Goal: Transaction & Acquisition: Obtain resource

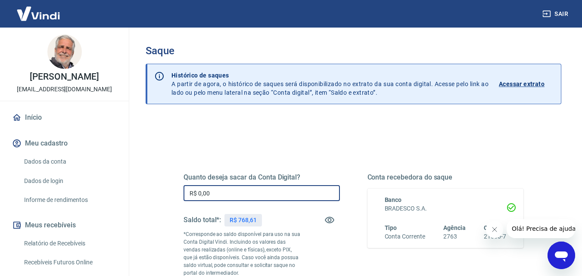
drag, startPoint x: 198, startPoint y: 192, endPoint x: 226, endPoint y: 190, distance: 28.1
click at [226, 190] on input "R$ 0,00" at bounding box center [262, 193] width 156 height 16
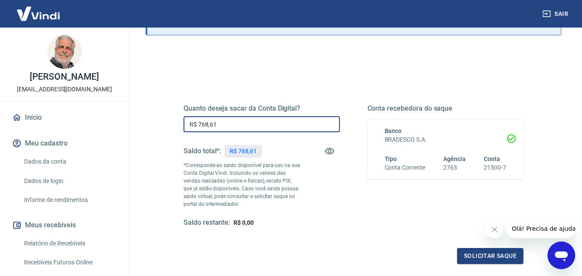
scroll to position [129, 0]
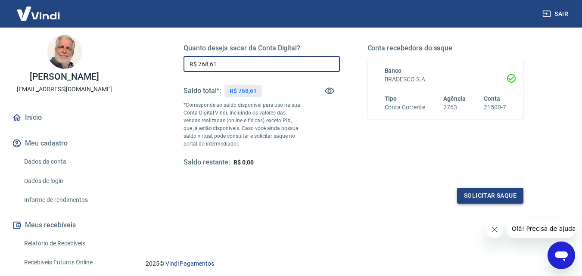
type input "R$ 768,61"
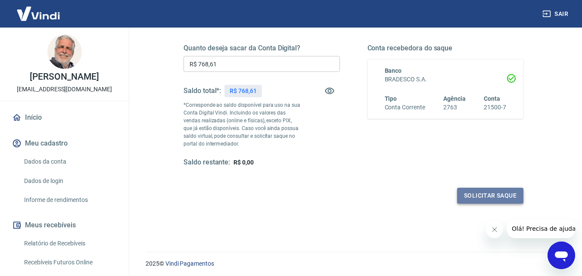
click at [490, 191] on button "Solicitar saque" at bounding box center [490, 196] width 66 height 16
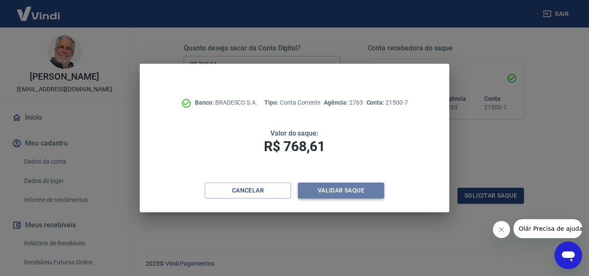
click at [344, 191] on button "Validar saque" at bounding box center [341, 191] width 86 height 16
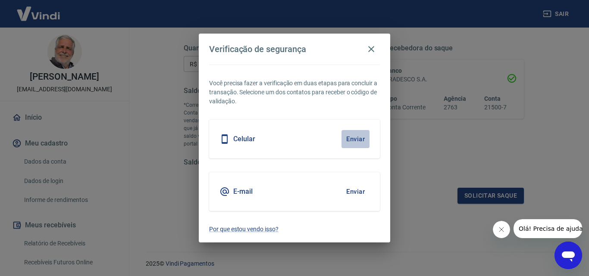
click at [354, 139] on button "Enviar" at bounding box center [355, 139] width 28 height 18
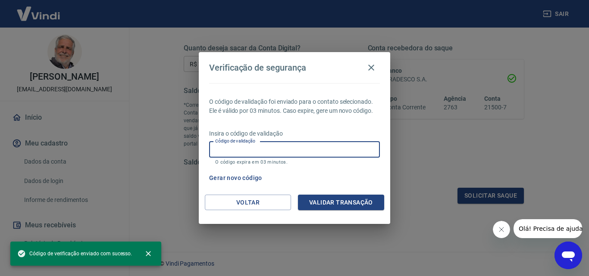
click at [225, 145] on input "Código de validação" at bounding box center [294, 150] width 171 height 16
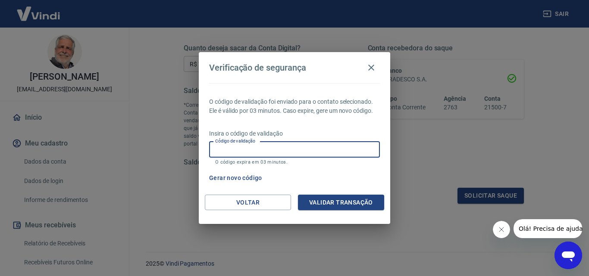
click at [258, 151] on input "Código de validação" at bounding box center [294, 150] width 171 height 16
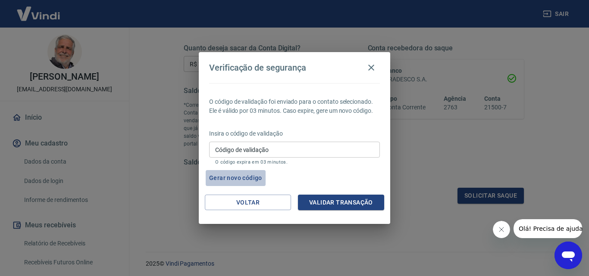
click at [244, 178] on button "Gerar novo código" at bounding box center [236, 178] width 60 height 16
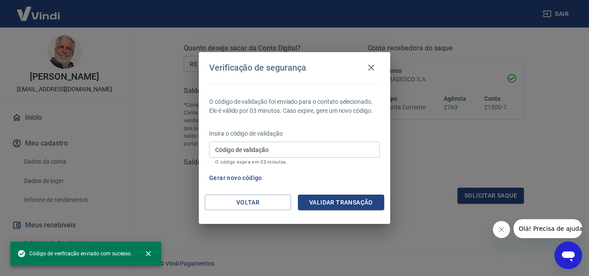
click at [235, 149] on input "Código de validação" at bounding box center [294, 150] width 171 height 16
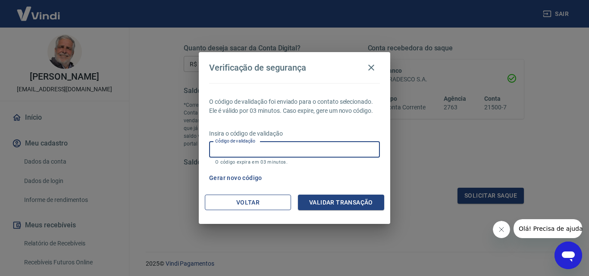
drag, startPoint x: 235, startPoint y: 149, endPoint x: 235, endPoint y: 200, distance: 51.3
click at [238, 200] on div "Verificação de segurança O código de validação foi enviado para o contato selec…" at bounding box center [294, 138] width 191 height 172
click at [234, 176] on button "Gerar novo código" at bounding box center [236, 178] width 60 height 16
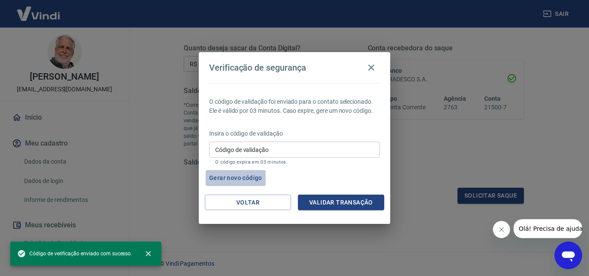
click at [235, 175] on button "Gerar novo código" at bounding box center [236, 178] width 60 height 16
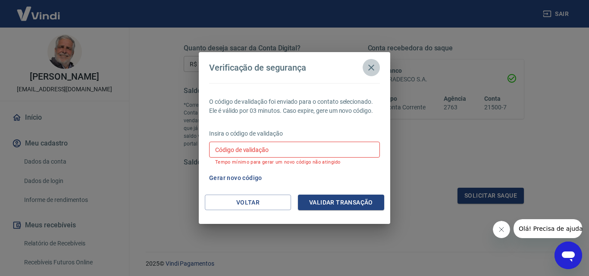
click at [373, 62] on button "button" at bounding box center [371, 67] width 17 height 17
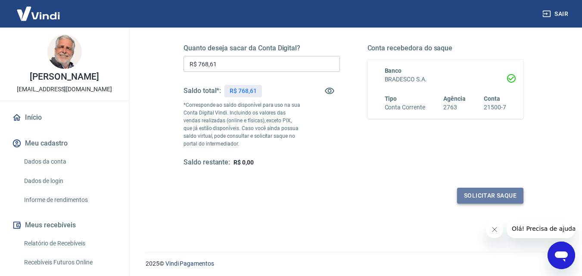
click at [477, 195] on button "Solicitar saque" at bounding box center [490, 196] width 66 height 16
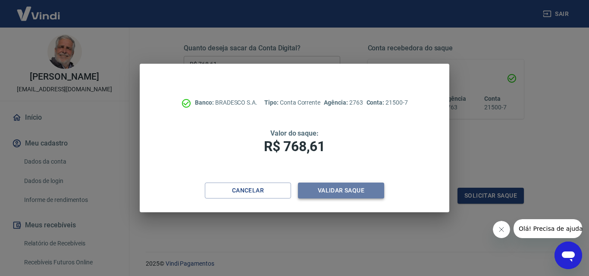
click at [334, 187] on button "Validar saque" at bounding box center [341, 191] width 86 height 16
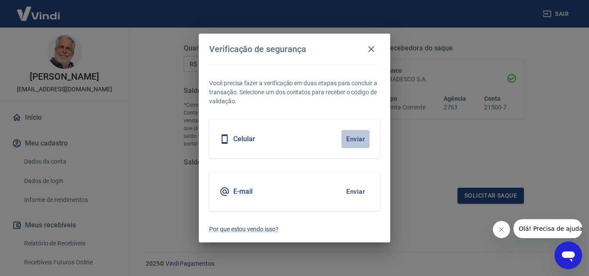
click at [350, 138] on button "Enviar" at bounding box center [355, 139] width 28 height 18
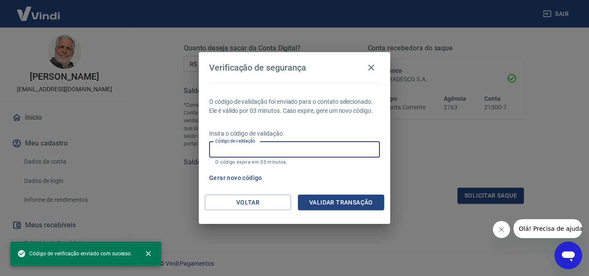
click at [275, 149] on input "Código de validação" at bounding box center [294, 150] width 171 height 16
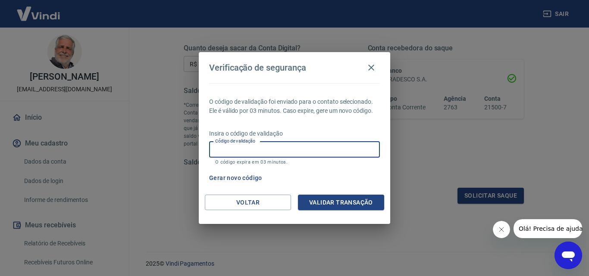
type input "273128"
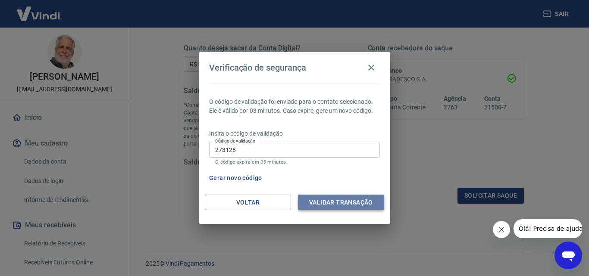
click at [323, 200] on button "Validar transação" at bounding box center [341, 203] width 86 height 16
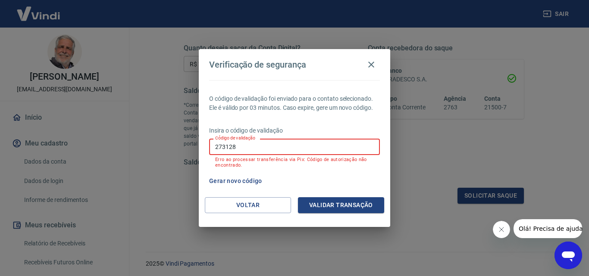
drag, startPoint x: 257, startPoint y: 150, endPoint x: 189, endPoint y: 145, distance: 68.3
click at [189, 145] on div "Verificação de segurança O código de validação foi enviado para o contato selec…" at bounding box center [294, 138] width 589 height 276
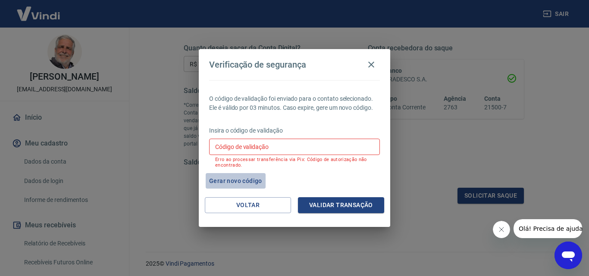
click at [242, 182] on button "Gerar novo código" at bounding box center [236, 181] width 60 height 16
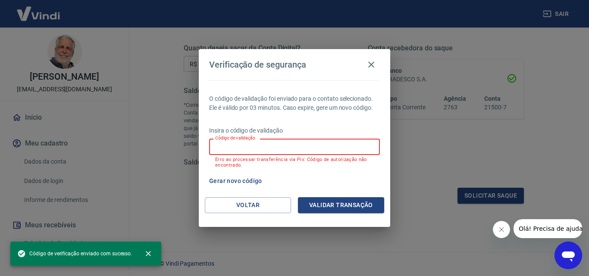
click at [253, 142] on input "Código de validação" at bounding box center [294, 147] width 171 height 16
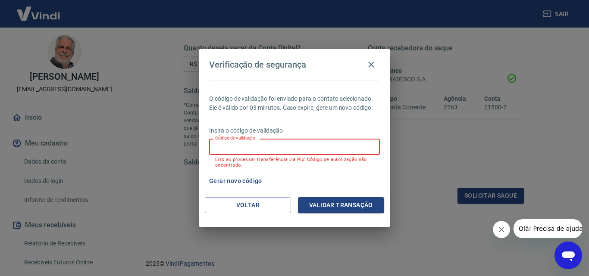
click at [423, 152] on div "Verificação de segurança O código de validação foi enviado para o contato selec…" at bounding box center [294, 138] width 589 height 276
click at [220, 145] on input "Código de validação" at bounding box center [294, 147] width 171 height 16
click at [243, 181] on button "Gerar novo código" at bounding box center [236, 181] width 60 height 16
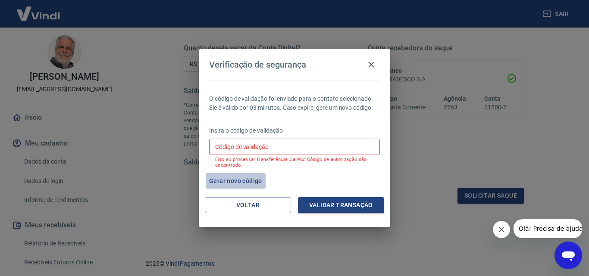
click at [243, 181] on button "Gerar novo código" at bounding box center [236, 181] width 60 height 16
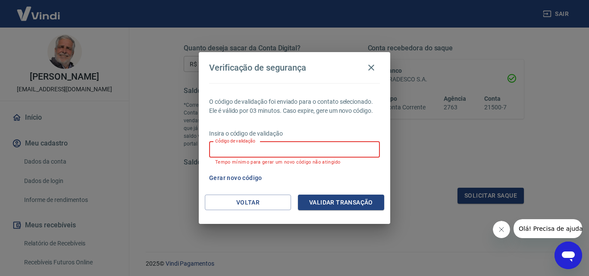
click at [239, 149] on input "Código de validação" at bounding box center [294, 150] width 171 height 16
click at [52, 153] on div "Verificação de segurança O código de validação foi enviado para o contato selec…" at bounding box center [294, 138] width 589 height 276
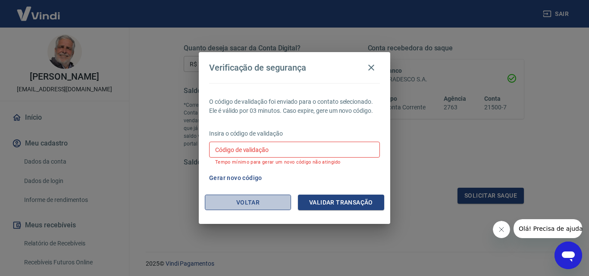
click at [271, 204] on button "Voltar" at bounding box center [248, 203] width 86 height 16
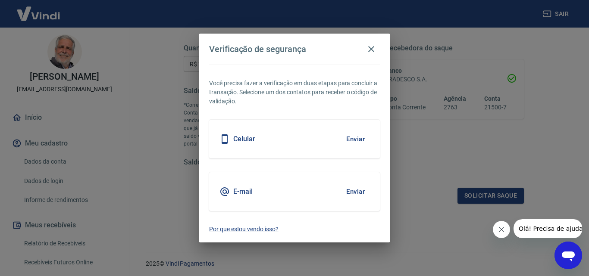
click at [46, 168] on div "Verificação de segurança Você precisa fazer a verificação em duas etapas para c…" at bounding box center [294, 138] width 589 height 276
click at [372, 49] on icon "button" at bounding box center [371, 49] width 10 height 10
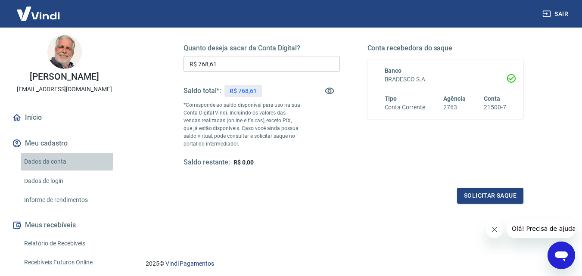
drag, startPoint x: 47, startPoint y: 170, endPoint x: 54, endPoint y: 170, distance: 6.9
click at [47, 170] on link "Dados da conta" at bounding box center [70, 162] width 98 height 18
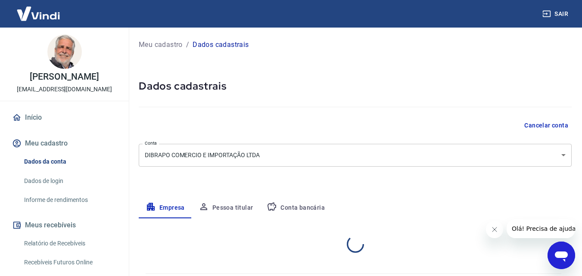
select select "SP"
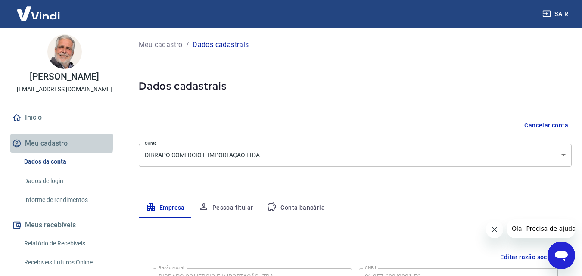
click at [49, 151] on button "Meu cadastro" at bounding box center [64, 143] width 108 height 19
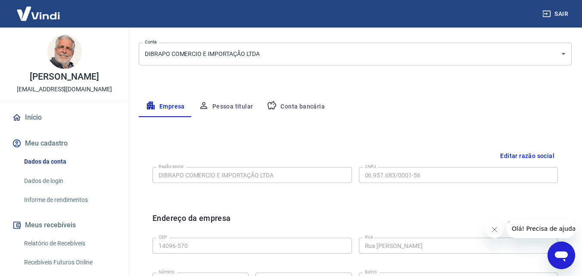
scroll to position [87, 0]
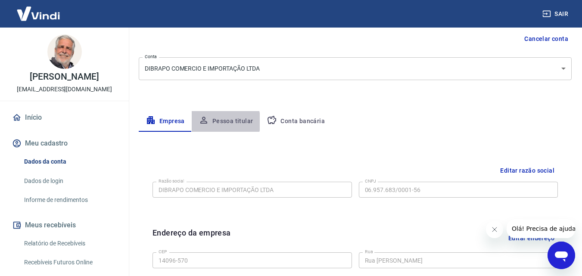
click at [217, 122] on button "Pessoa titular" at bounding box center [226, 121] width 69 height 21
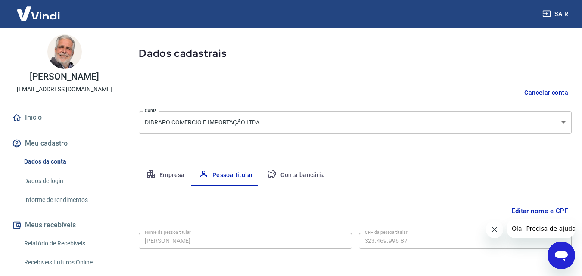
scroll to position [69, 0]
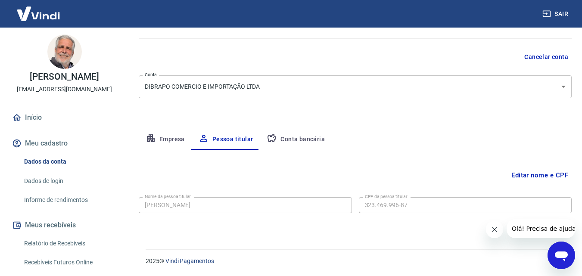
click at [292, 141] on button "Conta bancária" at bounding box center [296, 139] width 72 height 21
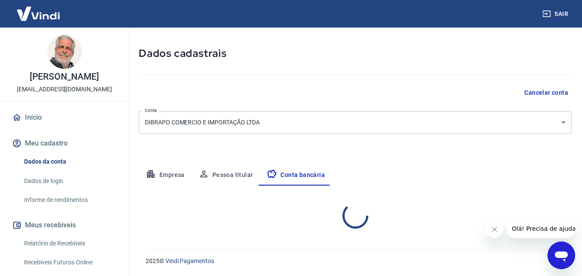
select select "1"
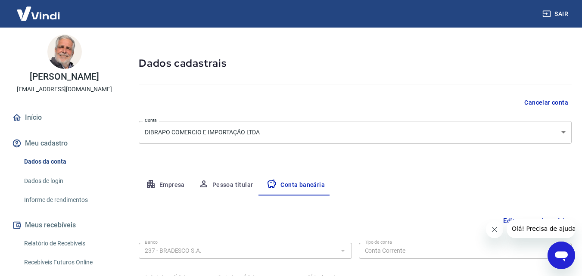
scroll to position [0, 0]
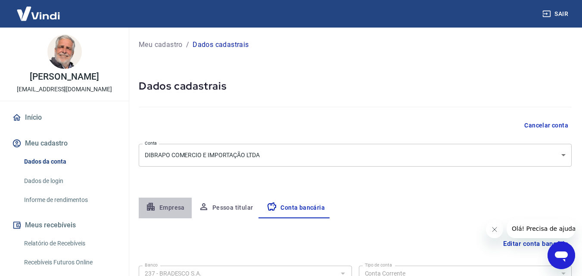
click at [172, 207] on button "Empresa" at bounding box center [165, 208] width 53 height 21
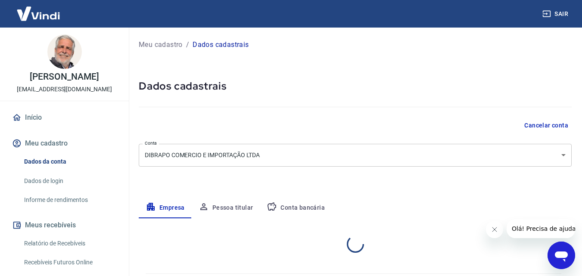
select select "SP"
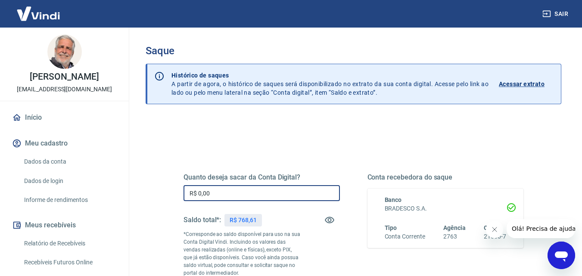
drag, startPoint x: 199, startPoint y: 191, endPoint x: 263, endPoint y: 190, distance: 64.2
click at [263, 190] on input "R$ 0,00" at bounding box center [262, 193] width 156 height 16
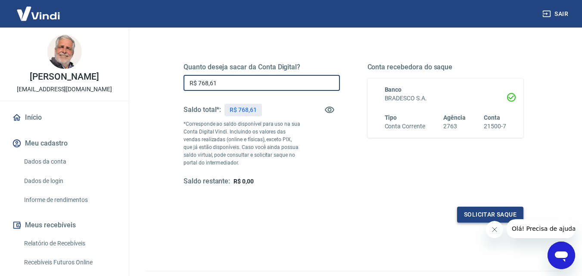
scroll to position [129, 0]
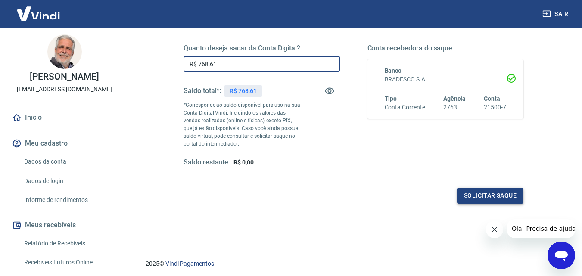
type input "R$ 768,61"
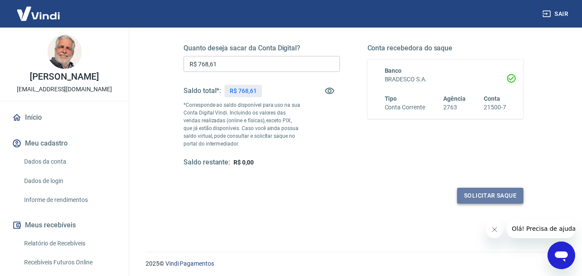
click at [494, 194] on button "Solicitar saque" at bounding box center [490, 196] width 66 height 16
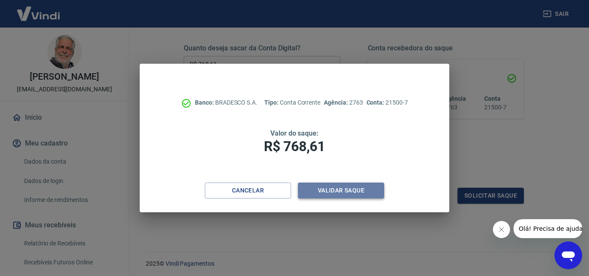
click at [339, 190] on button "Validar saque" at bounding box center [341, 191] width 86 height 16
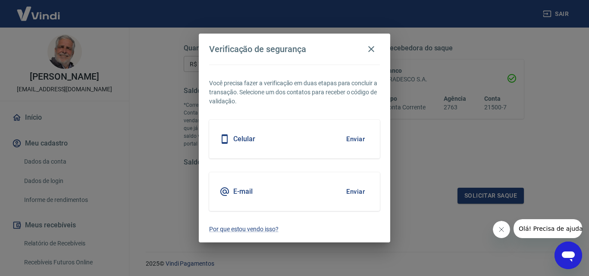
click at [250, 140] on h5 "Celular" at bounding box center [244, 139] width 22 height 9
click at [356, 141] on button "Enviar" at bounding box center [355, 139] width 28 height 18
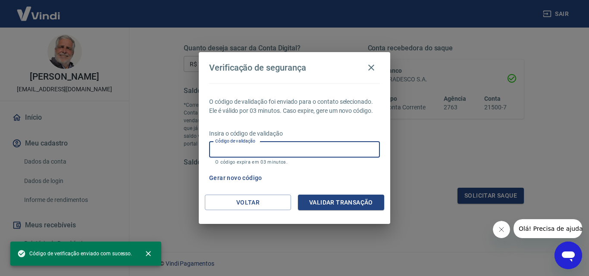
click at [338, 147] on input "Código de validação" at bounding box center [294, 150] width 171 height 16
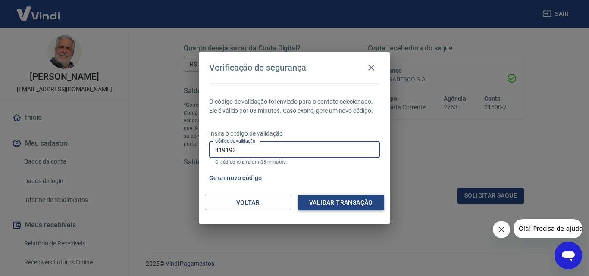
type input "419192"
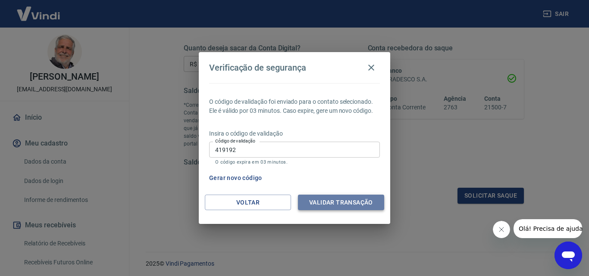
click at [348, 201] on button "Validar transação" at bounding box center [341, 203] width 86 height 16
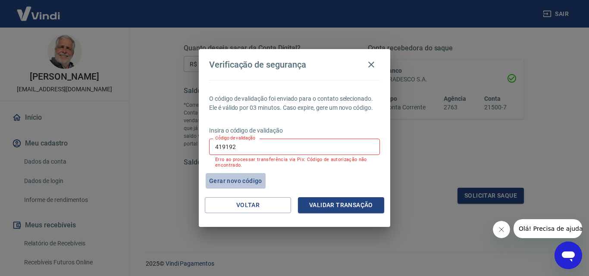
click at [249, 182] on button "Gerar novo código" at bounding box center [236, 181] width 60 height 16
click at [43, 150] on div "Verificação de segurança O código de validação foi enviado para o contato selec…" at bounding box center [294, 138] width 589 height 276
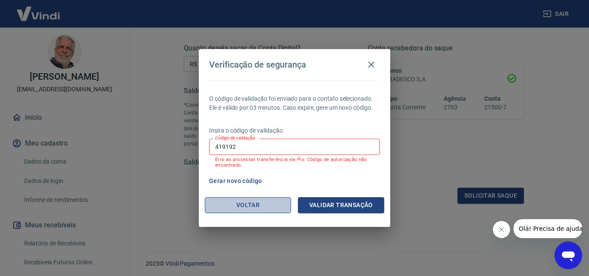
click at [262, 204] on button "Voltar" at bounding box center [248, 205] width 86 height 16
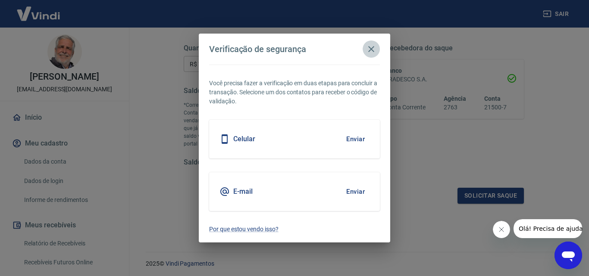
drag, startPoint x: 370, startPoint y: 51, endPoint x: 360, endPoint y: 59, distance: 12.6
click at [370, 50] on icon "button" at bounding box center [371, 49] width 6 height 6
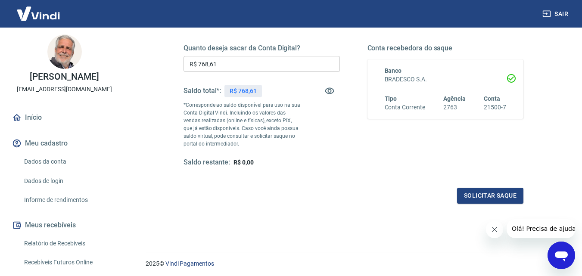
click at [34, 125] on link "Início" at bounding box center [64, 117] width 108 height 19
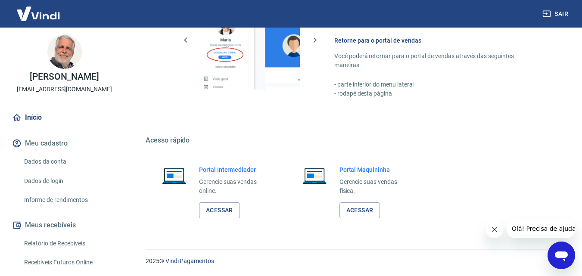
scroll to position [429, 0]
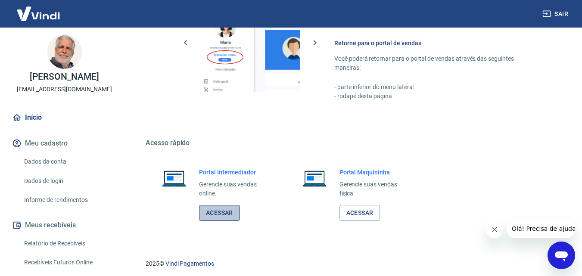
click at [224, 211] on link "Acessar" at bounding box center [219, 213] width 41 height 16
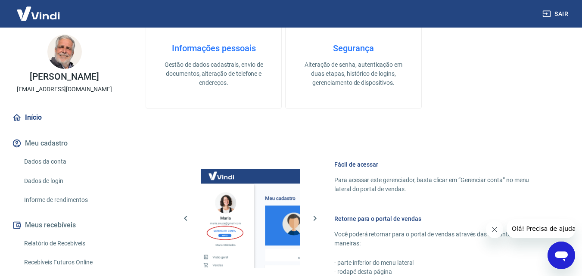
scroll to position [170, 0]
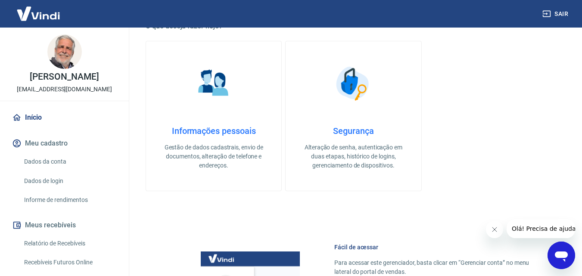
click at [219, 130] on h4 "Informações pessoais" at bounding box center [214, 131] width 108 height 10
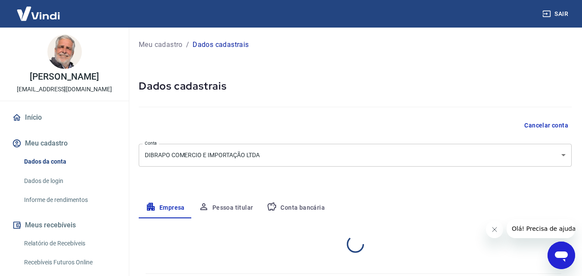
select select "SP"
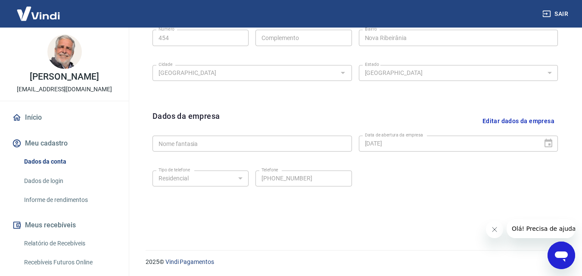
scroll to position [345, 0]
click at [495, 122] on button "Editar dados da empresa" at bounding box center [518, 121] width 79 height 22
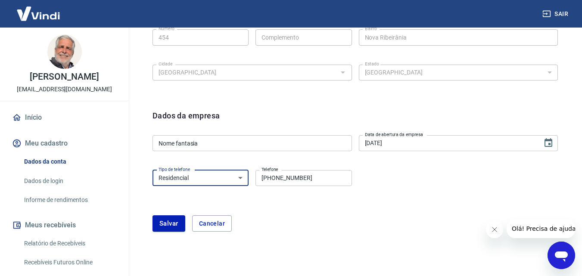
click at [211, 177] on select "Residencial Comercial" at bounding box center [201, 178] width 96 height 16
select select "business"
click at [153, 170] on select "Residencial Comercial" at bounding box center [201, 178] width 96 height 16
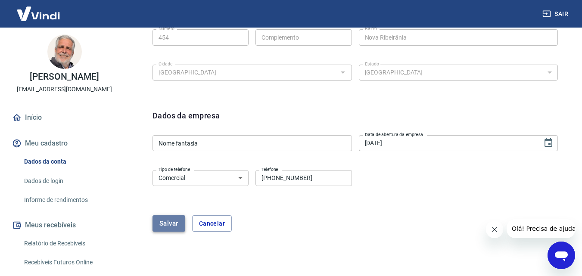
click at [174, 225] on button "Salvar" at bounding box center [169, 224] width 33 height 16
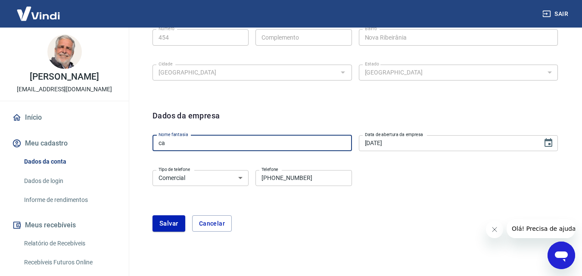
type input "c"
type input "CASA DO ASTRONOMO"
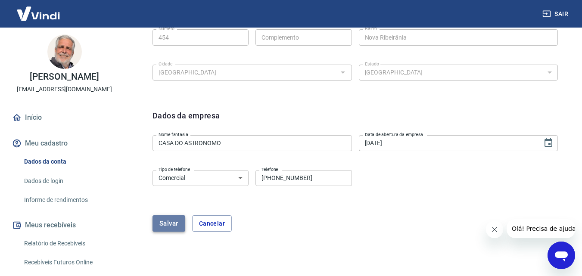
click at [171, 225] on button "Salvar" at bounding box center [169, 224] width 33 height 16
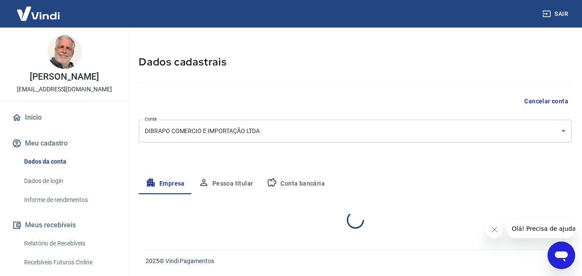
select select "SP"
select select "business"
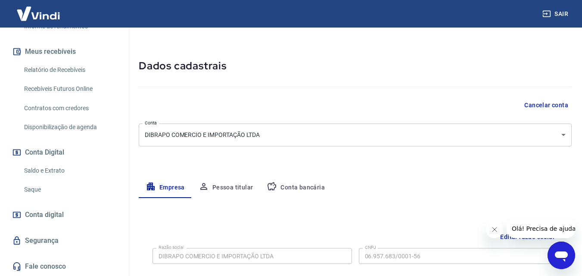
scroll to position [0, 0]
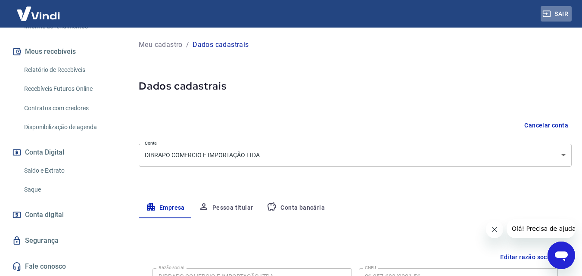
drag, startPoint x: 557, startPoint y: 13, endPoint x: 412, endPoint y: 122, distance: 181.1
click at [557, 13] on button "Sair" at bounding box center [556, 14] width 31 height 16
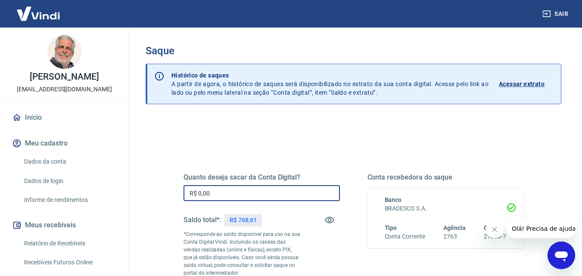
drag, startPoint x: 199, startPoint y: 196, endPoint x: 249, endPoint y: 196, distance: 49.6
click at [249, 195] on input "R$ 0,00" at bounding box center [262, 193] width 156 height 16
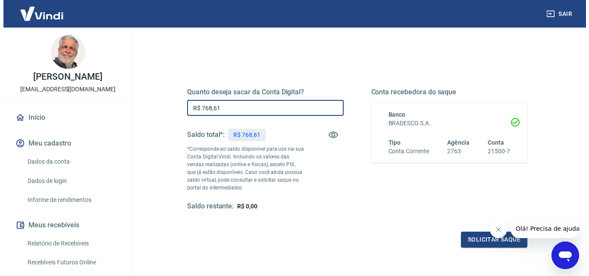
scroll to position [86, 0]
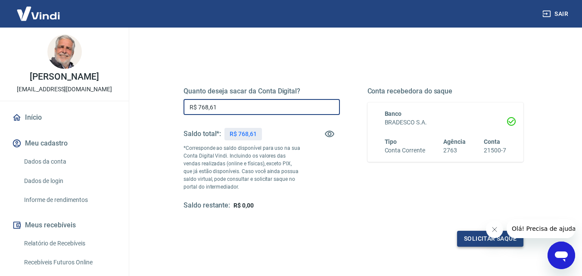
type input "R$ 768,61"
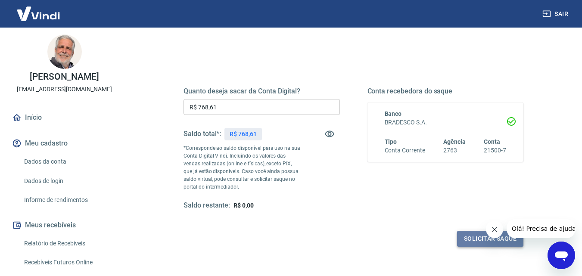
click at [470, 234] on button "Solicitar saque" at bounding box center [490, 239] width 66 height 16
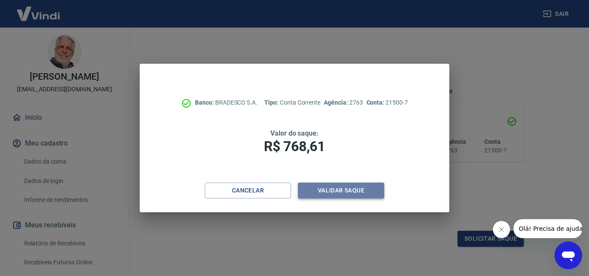
click at [343, 186] on button "Validar saque" at bounding box center [341, 191] width 86 height 16
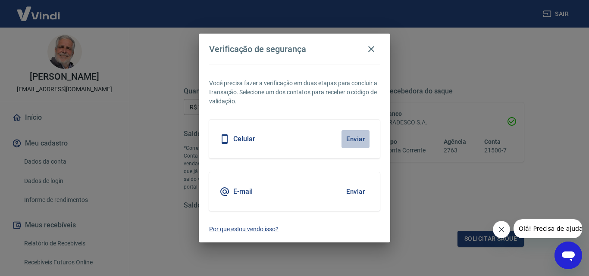
click at [354, 138] on button "Enviar" at bounding box center [355, 139] width 28 height 18
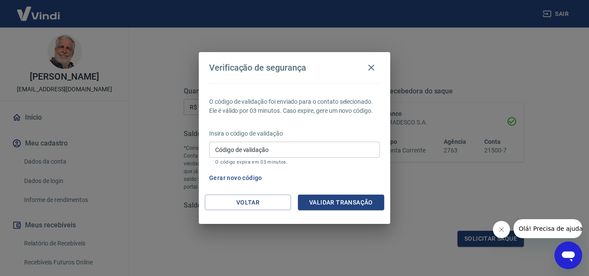
click at [266, 147] on input "Código de validação" at bounding box center [294, 150] width 171 height 16
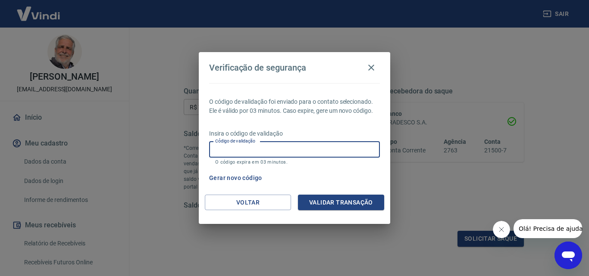
click at [427, 175] on div "Verificação de segurança O código de validação foi enviado para o contato selec…" at bounding box center [294, 138] width 589 height 276
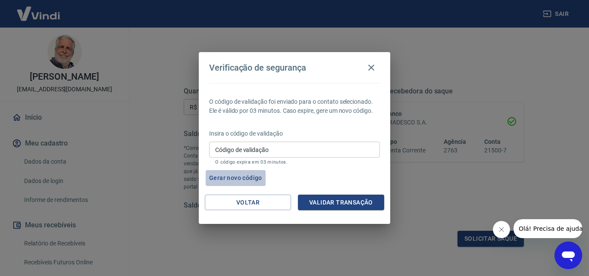
click at [240, 178] on button "Gerar novo código" at bounding box center [236, 178] width 60 height 16
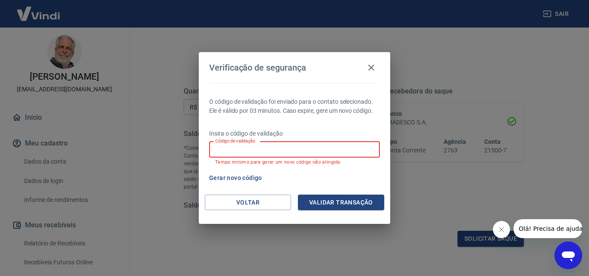
click at [248, 150] on input "Código de validação" at bounding box center [294, 150] width 171 height 16
drag, startPoint x: 459, startPoint y: 35, endPoint x: 425, endPoint y: 27, distance: 35.4
click at [459, 35] on div "Verificação de segurança O código de validação foi enviado para o contato selec…" at bounding box center [294, 138] width 589 height 276
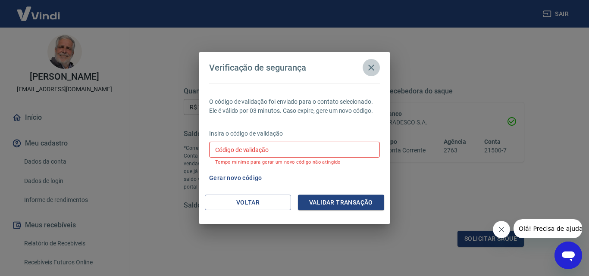
click at [372, 64] on icon "button" at bounding box center [371, 68] width 10 height 10
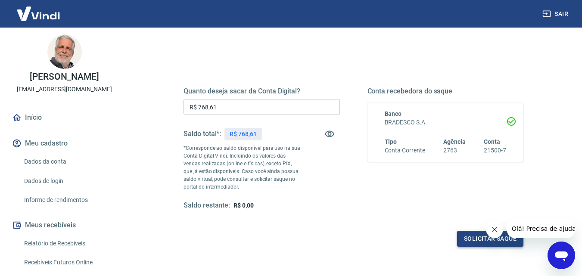
click at [482, 240] on button "Solicitar saque" at bounding box center [490, 239] width 66 height 16
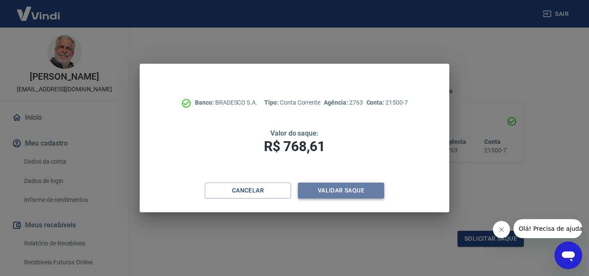
click at [349, 188] on button "Validar saque" at bounding box center [341, 191] width 86 height 16
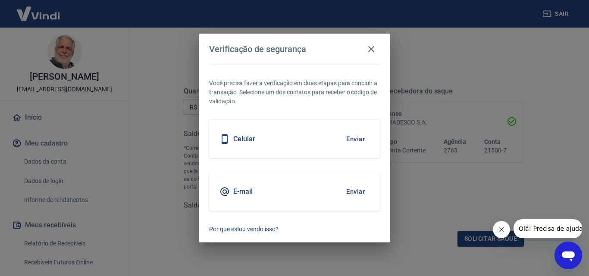
click at [358, 138] on button "Enviar" at bounding box center [355, 139] width 28 height 18
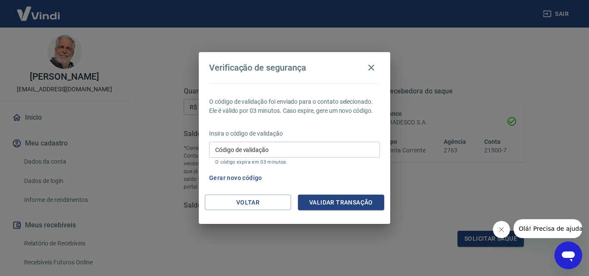
click at [244, 147] on input "Código de validação" at bounding box center [294, 150] width 171 height 16
click at [571, 254] on icon "Abrir janela de mensagens" at bounding box center [568, 257] width 13 height 10
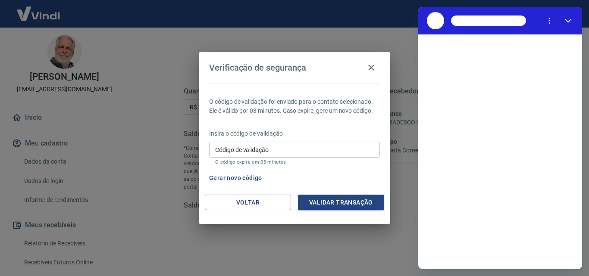
scroll to position [0, 0]
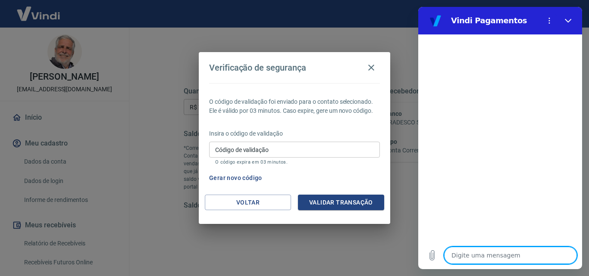
type textarea "B"
type textarea "x"
type textarea "BO"
type textarea "x"
type textarea "BOM"
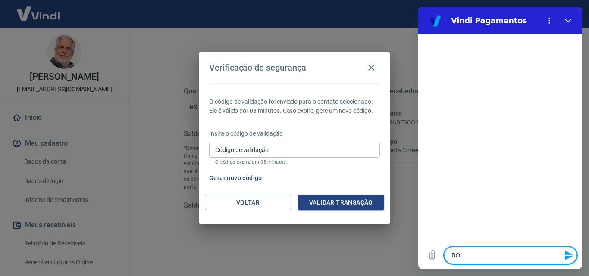
type textarea "x"
type textarea "BOM"
type textarea "x"
type textarea "BOM D"
type textarea "x"
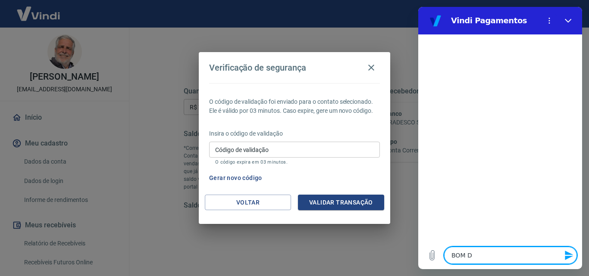
type textarea "BOM DI"
type textarea "x"
type textarea "BOM DIA"
type textarea "x"
type textarea "BOM DIA4"
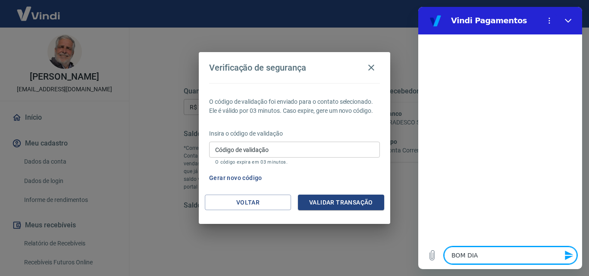
type textarea "x"
type textarea "BOM DIA47"
type textarea "x"
type textarea "BOM DIA4"
type textarea "x"
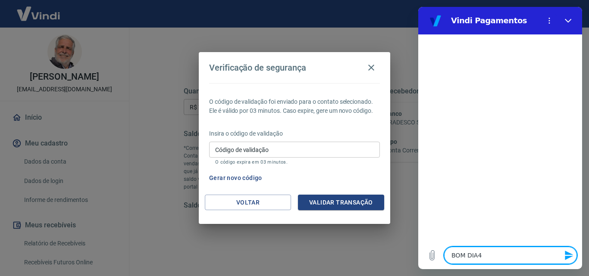
type textarea "BOM DIA"
type textarea "x"
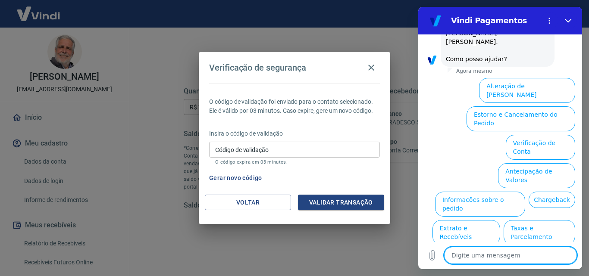
scroll to position [59, 0]
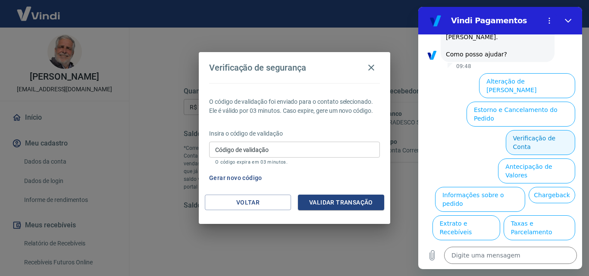
click at [533, 130] on button "Verificação de Conta" at bounding box center [540, 142] width 69 height 25
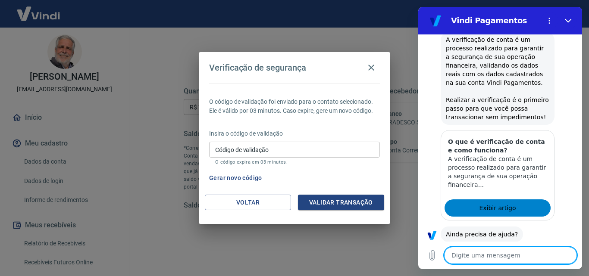
scroll to position [145, 0]
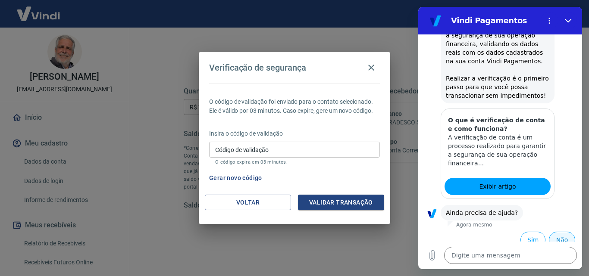
click at [558, 232] on button "Não" at bounding box center [562, 240] width 26 height 16
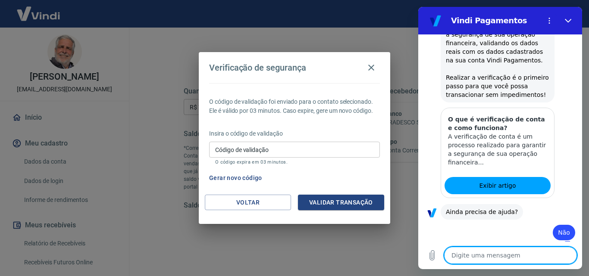
type textarea "x"
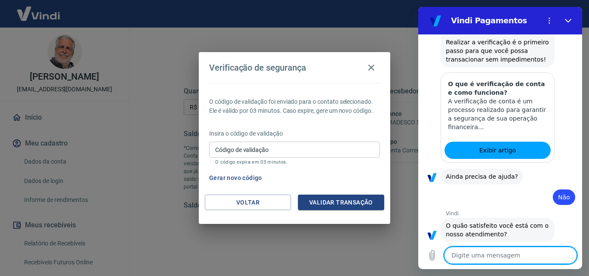
scroll to position [222, 0]
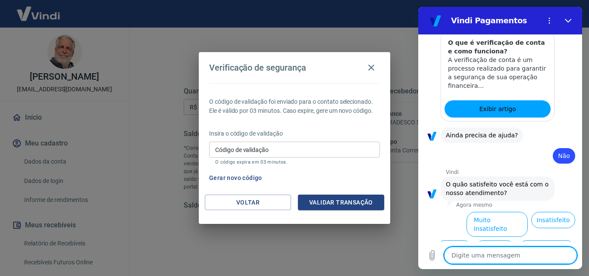
drag, startPoint x: 499, startPoint y: 127, endPoint x: 495, endPoint y: 137, distance: 10.6
click at [499, 131] on span "Ainda precisa de ajuda?" at bounding box center [482, 135] width 72 height 9
drag, startPoint x: 476, startPoint y: 254, endPoint x: 480, endPoint y: 246, distance: 8.7
click at [475, 254] on textarea at bounding box center [510, 255] width 133 height 17
type textarea "V"
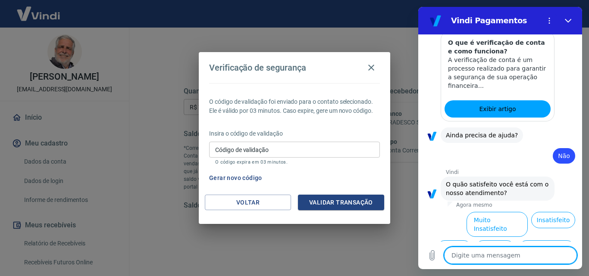
type textarea "x"
type textarea "VE"
type textarea "x"
type textarea "VER"
type textarea "x"
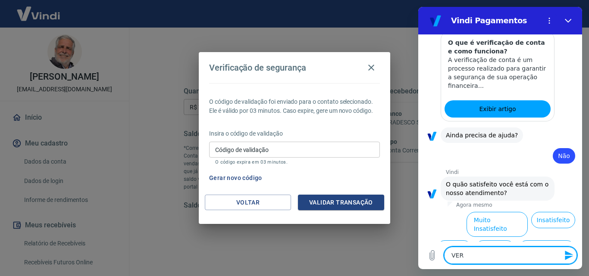
type textarea "VERI"
type textarea "x"
type textarea "VERIF"
type textarea "x"
type textarea "VERIFI"
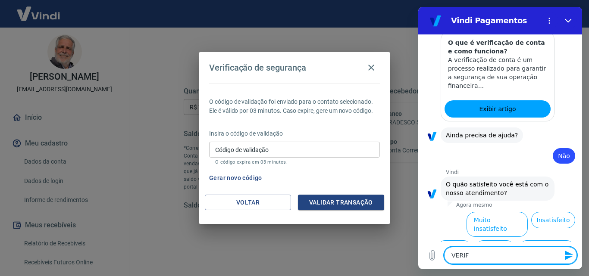
type textarea "x"
type textarea "VERIFIC"
type textarea "x"
type textarea "VERIFICA"
type textarea "x"
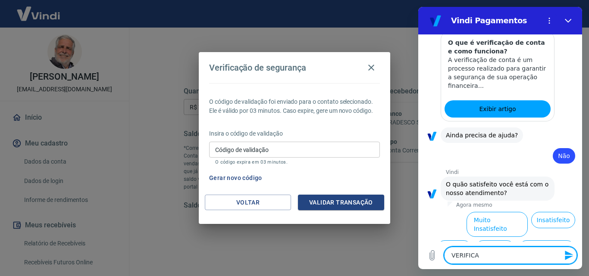
type textarea "VERIFICAÇ"
type textarea "x"
type textarea "VERIFICAÇÃ"
type textarea "x"
type textarea "VERIFICAÇÃO"
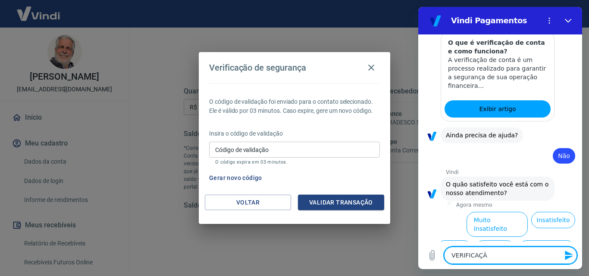
type textarea "x"
type textarea "VERIFICAÇÃO"
type textarea "x"
type textarea "VERIFICAÇÃO V"
type textarea "x"
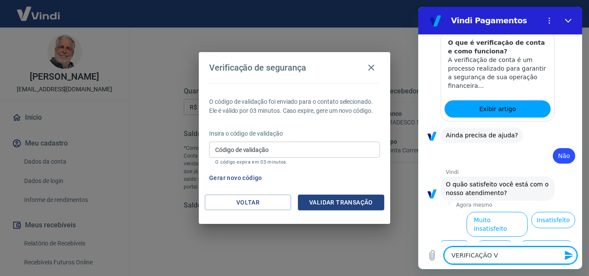
type textarea "VERIFICAÇÃO VA"
type textarea "x"
type textarea "VERIFICAÇÃO VAL"
type textarea "x"
type textarea "VERIFICAÇÃO VALI"
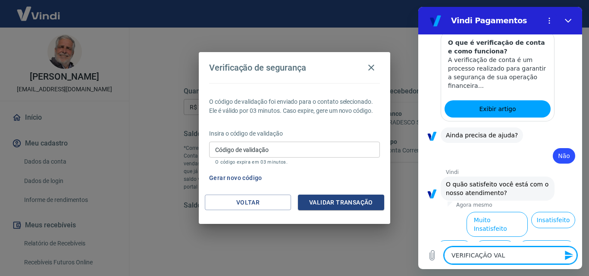
type textarea "x"
type textarea "VERIFICAÇÃO VALID"
type textarea "x"
type textarea "VERIFICAÇÃO VALIDA"
type textarea "x"
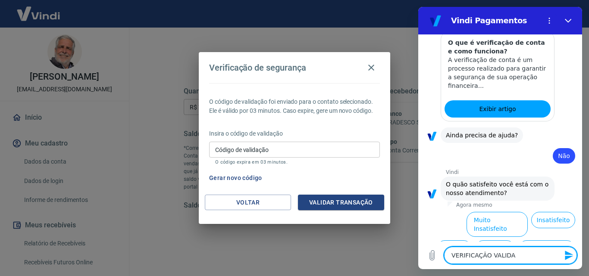
type textarea "VERIFICAÇÃO VALIDAR"
type textarea "x"
type textarea "VERIFICAÇÃO VALIDAR"
type textarea "x"
type textarea "VERIFICAÇÃO VALIDAR T"
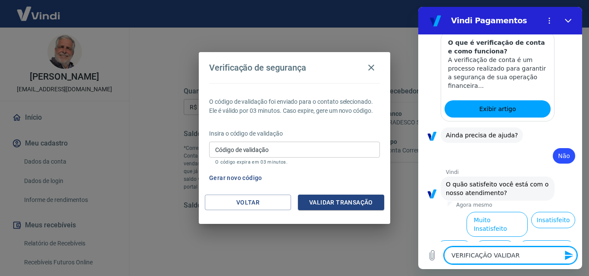
type textarea "x"
type textarea "VERIFICAÇÃO VALIDAR TR"
type textarea "x"
type textarea "VERIFICAÇÃO VALIDAR TRA"
type textarea "x"
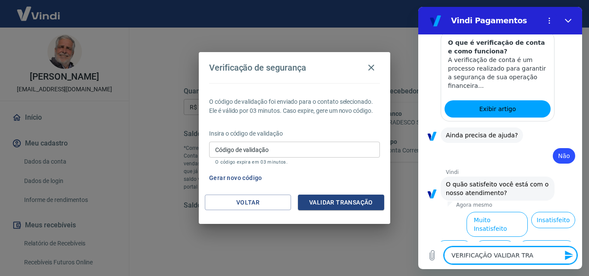
type textarea "VERIFICAÇÃO VALIDAR TRAN"
type textarea "x"
type textarea "VERIFICAÇÃO VALIDAR TRANS"
type textarea "x"
type textarea "VERIFICAÇÃO VALIDAR TRANSA"
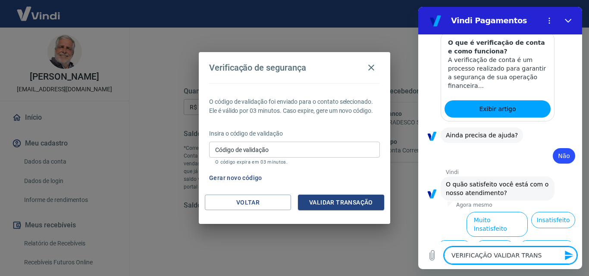
type textarea "x"
type textarea "VERIFICAÇÃO VALIDAR TRANSAÇ"
type textarea "x"
type textarea "VERIFICAÇÃO VALIDAR TRANSAÇÃ"
type textarea "x"
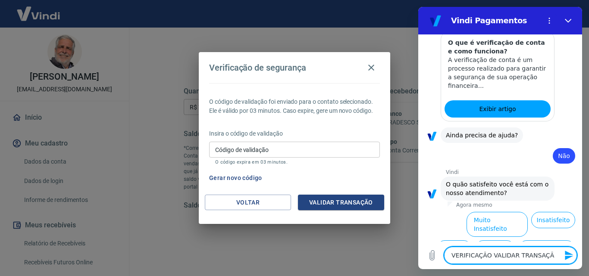
type textarea "VERIFICAÇÃO VALIDAR TRANSAÇÃO"
type textarea "x"
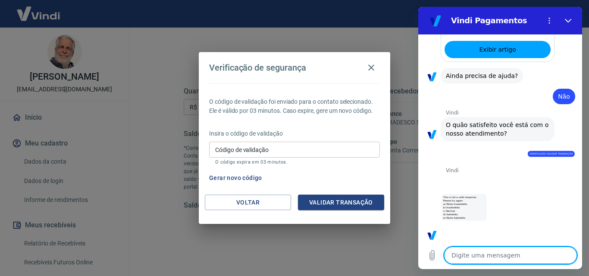
scroll to position [284, 0]
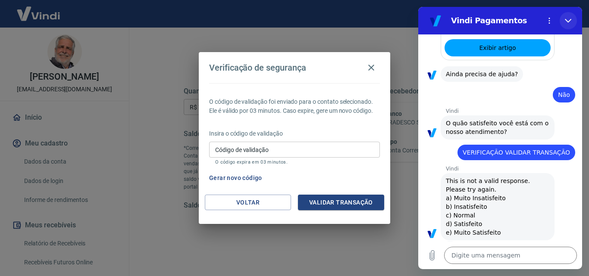
click at [569, 20] on icon "Fechar" at bounding box center [568, 20] width 7 height 7
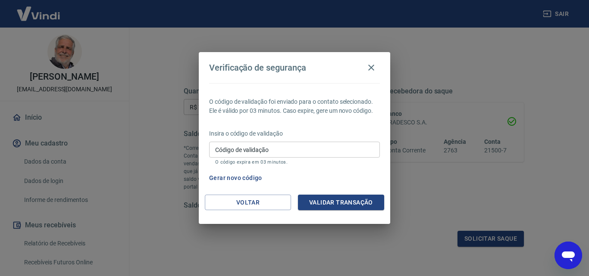
click at [572, 253] on icon "Abrir janela de mensagens" at bounding box center [568, 257] width 13 height 10
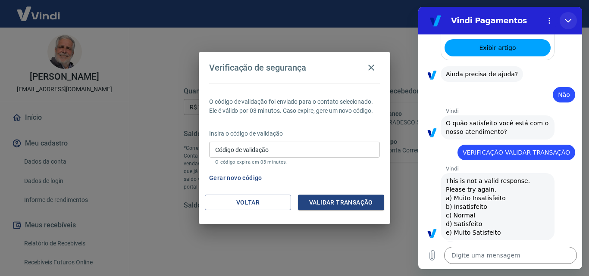
drag, startPoint x: 566, startPoint y: 20, endPoint x: 985, endPoint y: 28, distance: 418.3
click at [566, 20] on icon "Fechar" at bounding box center [568, 21] width 6 height 4
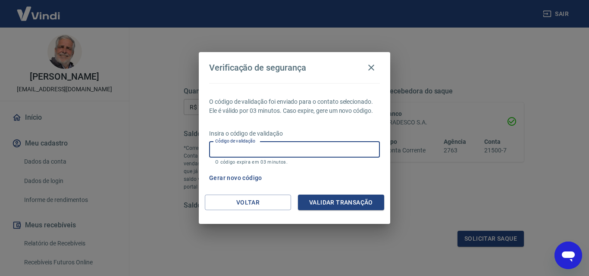
click at [245, 153] on input "Código de validação" at bounding box center [294, 150] width 171 height 16
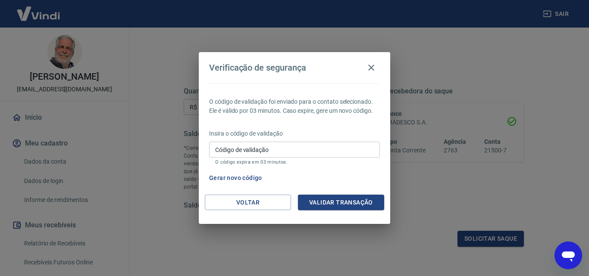
click at [568, 254] on icon "Abrir janela de mensagens" at bounding box center [568, 257] width 13 height 10
type textarea "x"
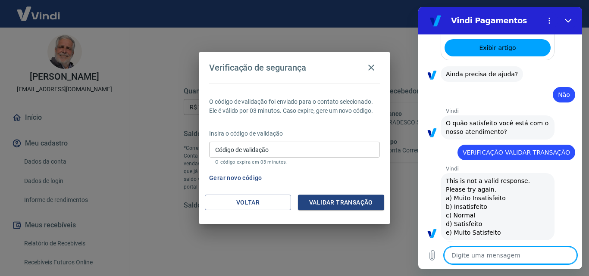
type textarea "B"
type textarea "x"
type textarea "BO"
type textarea "x"
type textarea "BOM"
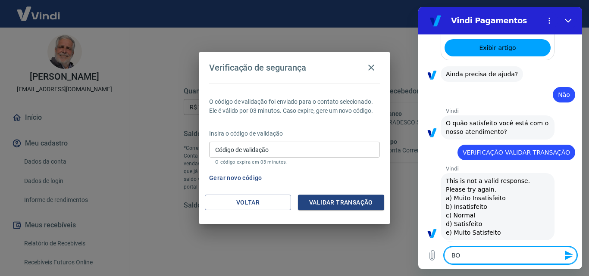
type textarea "x"
type textarea "BOM"
type textarea "x"
type textarea "BOM D"
type textarea "x"
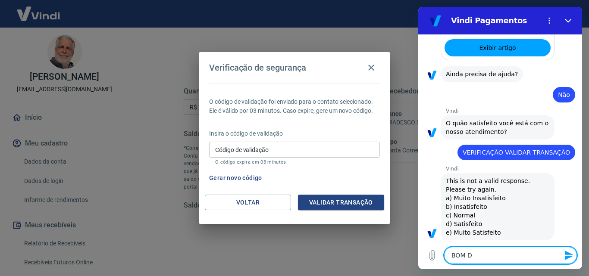
type textarea "BOM DI"
type textarea "x"
type textarea "BOM DIA"
type textarea "x"
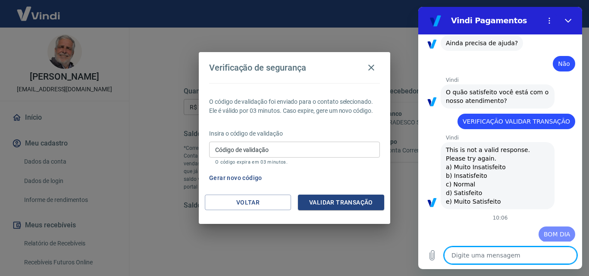
scroll to position [316, 0]
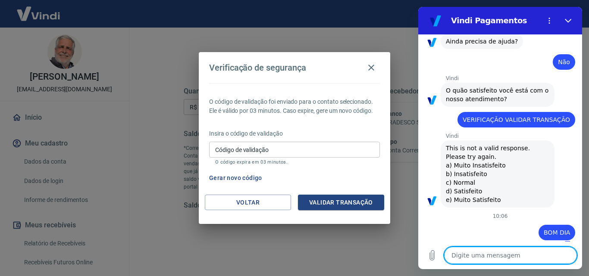
type textarea "x"
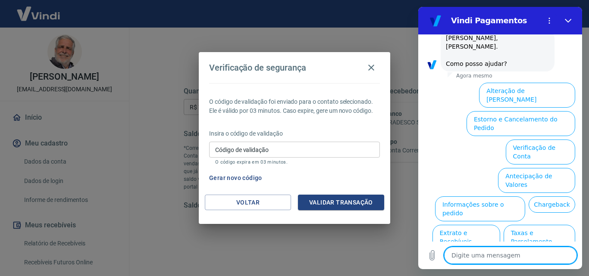
scroll to position [541, 0]
click at [469, 257] on textarea at bounding box center [510, 255] width 133 height 17
type textarea "V"
type textarea "x"
type textarea "VA"
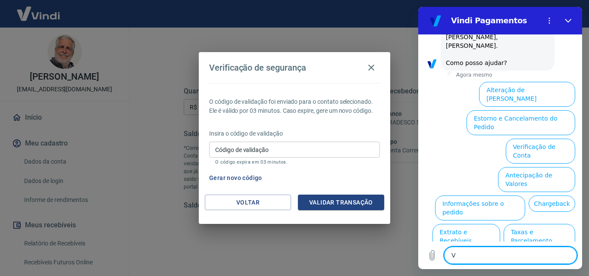
type textarea "x"
type textarea "VAL"
type textarea "x"
type textarea "VALI"
type textarea "x"
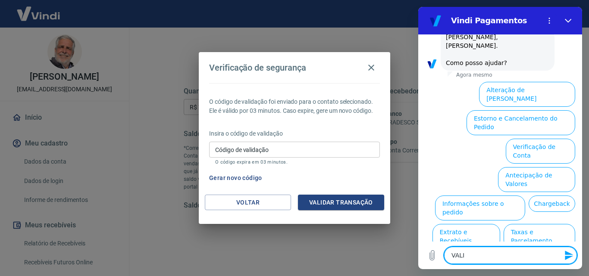
type textarea "VALID"
type textarea "x"
type textarea "VALIDA"
type textarea "x"
type textarea "VALIDAÇ"
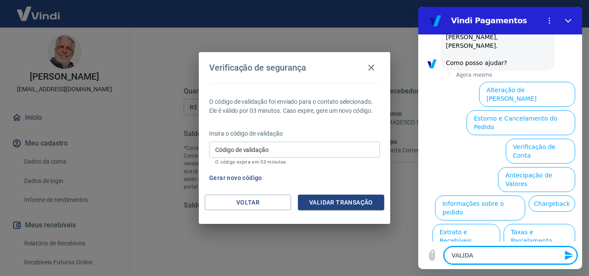
type textarea "x"
type textarea "VALIDAÇÃ"
type textarea "x"
type textarea "VALIDAÇÃO"
type textarea "x"
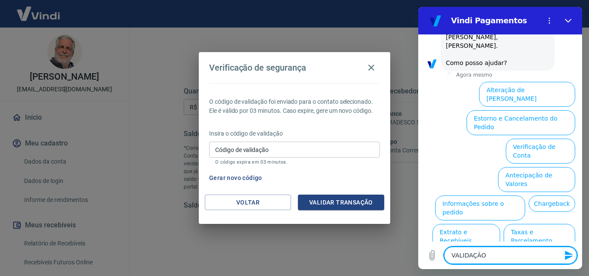
type textarea "VALIDAÇÃO"
type textarea "x"
type textarea "VALIDAÇÃO D"
type textarea "x"
type textarea "VALIDAÇÃO DE"
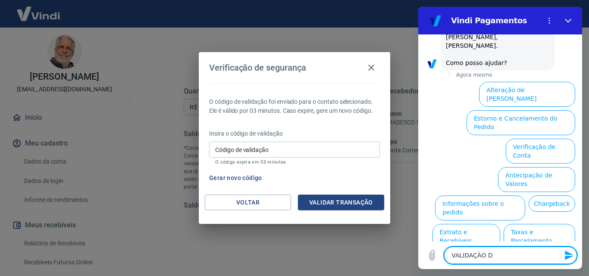
type textarea "x"
type textarea "VALIDAÇÃO DE"
type textarea "x"
type textarea "VALIDAÇÃO DE S"
type textarea "x"
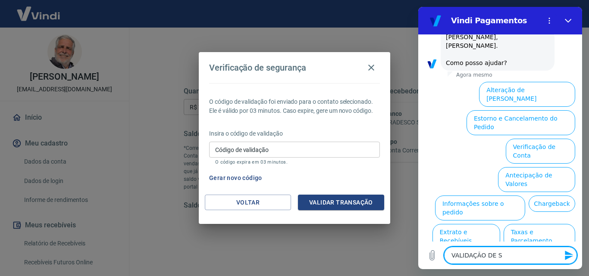
type textarea "VALIDAÇÃO DE SA"
type textarea "x"
type textarea "VALIDAÇÃO DE SAQ"
type textarea "x"
type textarea "VALIDAÇÃO DE SAQU"
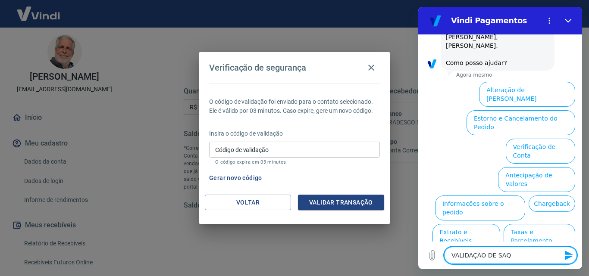
type textarea "x"
type textarea "VALIDAÇÃO DE SAQUE"
type textarea "x"
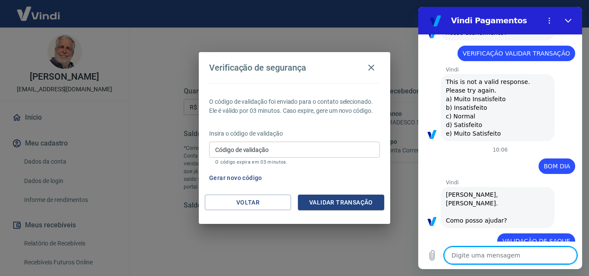
type textarea "x"
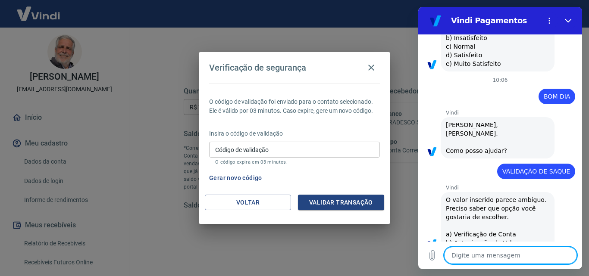
scroll to position [454, 0]
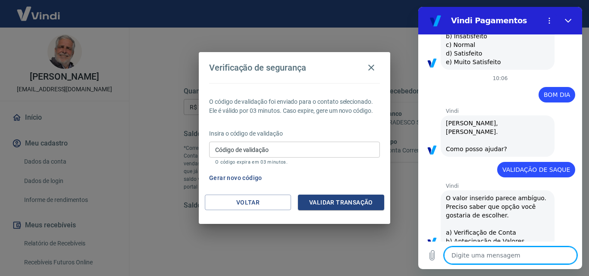
type textarea "V"
type textarea "x"
type textarea "VA"
type textarea "x"
type textarea "VAL"
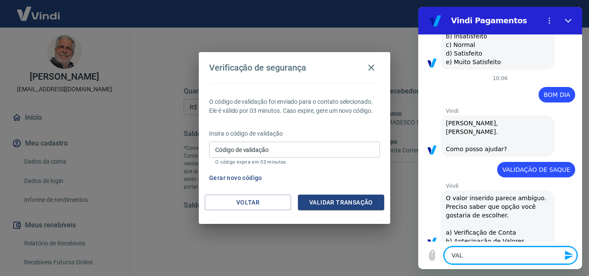
type textarea "x"
type textarea "VALI"
type textarea "x"
type textarea "VALID"
type textarea "x"
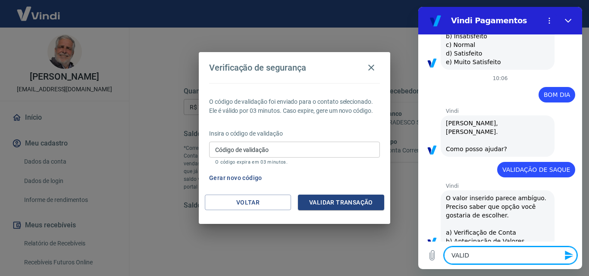
type textarea "VALIDA"
type textarea "x"
type textarea "VALIDAÇ"
type textarea "x"
type textarea "VALIDAÇÃ"
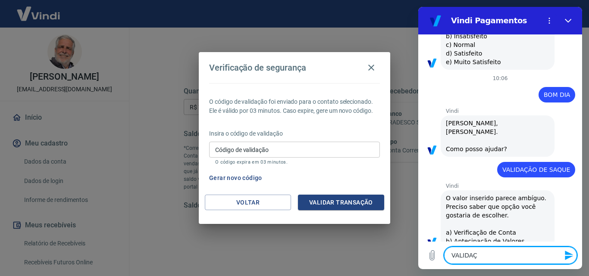
type textarea "x"
type textarea "VALIDAÇÃO"
type textarea "x"
type textarea "VALIDAÇÃO"
type textarea "x"
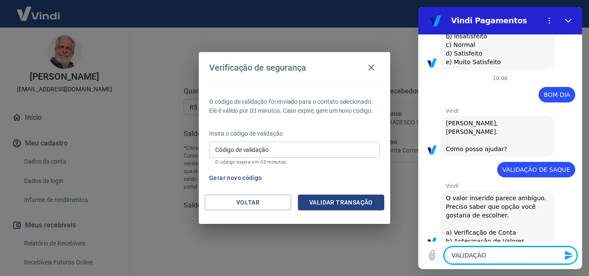
type textarea "VALIDAÇÃO P"
type textarea "x"
type textarea "VALIDAÇÃO PA"
type textarea "x"
type textarea "VALIDAÇÃO PAR"
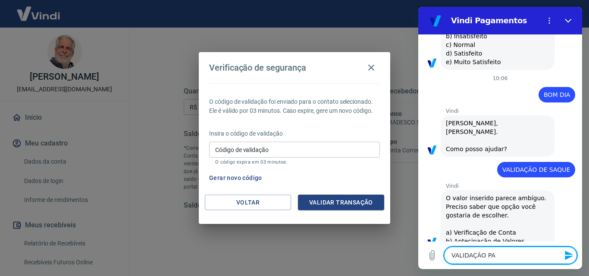
type textarea "x"
type textarea "VALIDAÇÃO PARA"
type textarea "x"
type textarea "VALIDAÇÃO PARA"
type textarea "x"
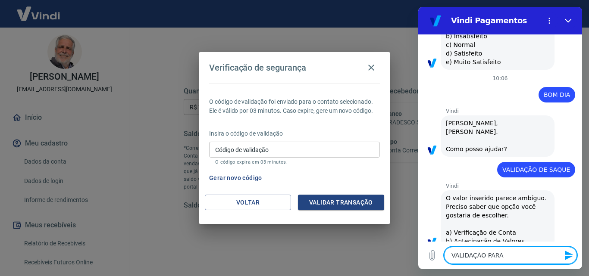
type textarea "VALIDAÇÃO PARA S"
type textarea "x"
type textarea "VALIDAÇÃO PARA SA"
type textarea "x"
type textarea "VALIDAÇÃO PARA SAQ"
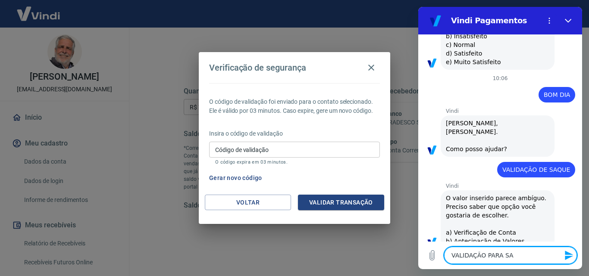
type textarea "x"
type textarea "VALIDAÇÃO PARA SAQU"
type textarea "x"
type textarea "VALIDAÇÃO PARA SAQUE"
type textarea "x"
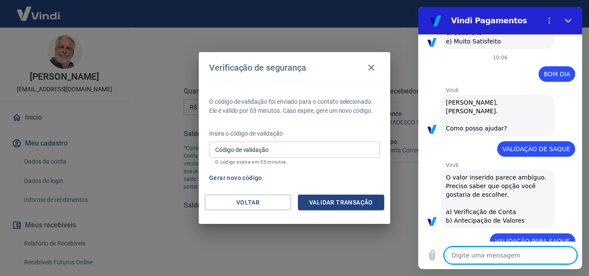
type textarea "x"
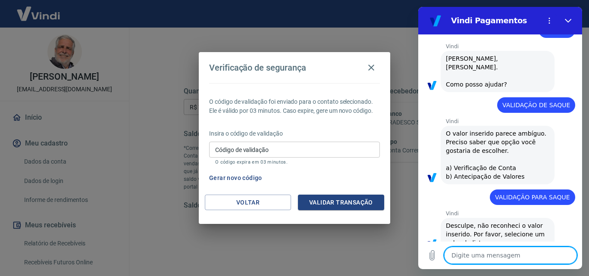
scroll to position [521, 0]
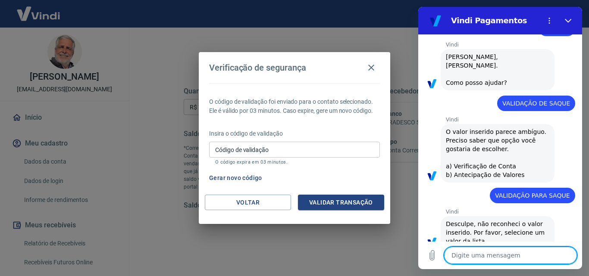
type textarea "F"
type textarea "x"
type textarea "FA"
type textarea "x"
type textarea "FAL"
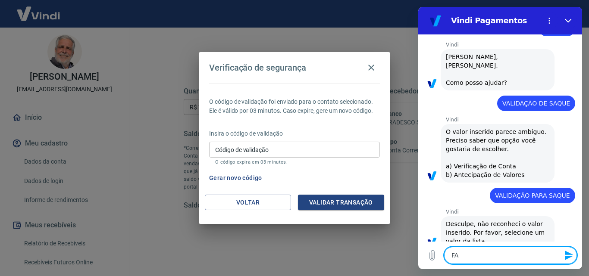
type textarea "x"
type textarea "FALA"
type textarea "x"
type textarea "FALAR"
type textarea "x"
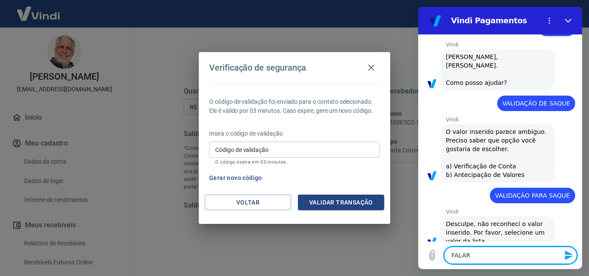
type textarea "FALAR"
type textarea "x"
type textarea "FALAR C"
type textarea "x"
type textarea "FALAR CO"
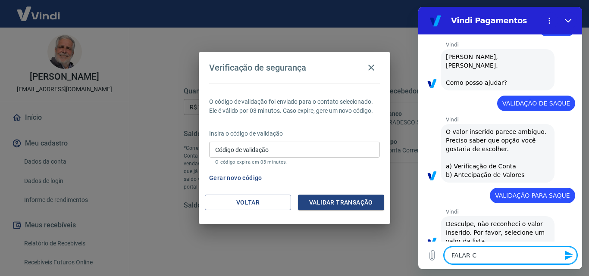
type textarea "x"
type textarea "FALAR COM"
type textarea "x"
type textarea "FALAR COM"
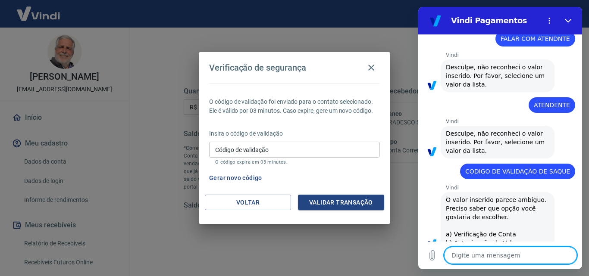
scroll to position [746, 0]
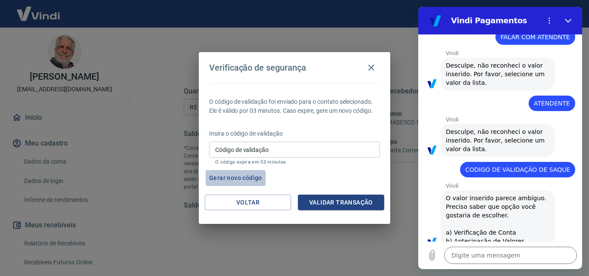
click at [232, 176] on button "Gerar novo código" at bounding box center [236, 178] width 60 height 16
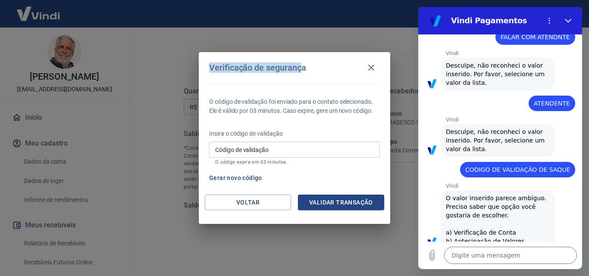
drag, startPoint x: 208, startPoint y: 66, endPoint x: 304, endPoint y: 72, distance: 95.5
click at [304, 72] on h2 "Verificação de segurança" at bounding box center [294, 67] width 191 height 31
drag, startPoint x: 315, startPoint y: 65, endPoint x: 201, endPoint y: 66, distance: 113.8
click at [201, 65] on h2 "Verificação de segurança" at bounding box center [294, 67] width 191 height 31
copy h4 "Verificação de segurança"
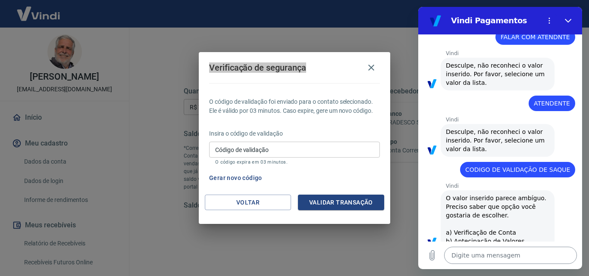
click at [464, 255] on textarea at bounding box center [510, 255] width 133 height 17
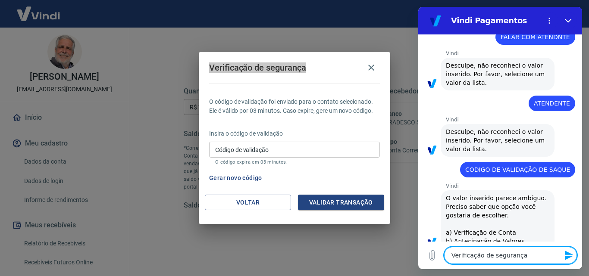
click at [570, 255] on icon "Enviar mensagem" at bounding box center [569, 255] width 10 height 10
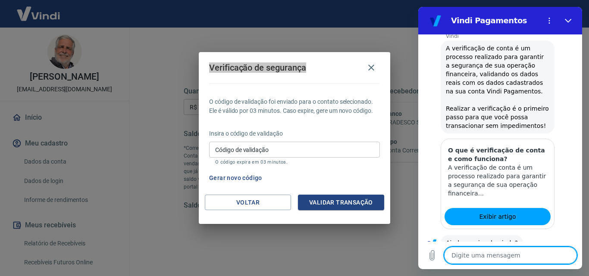
scroll to position [1010, 0]
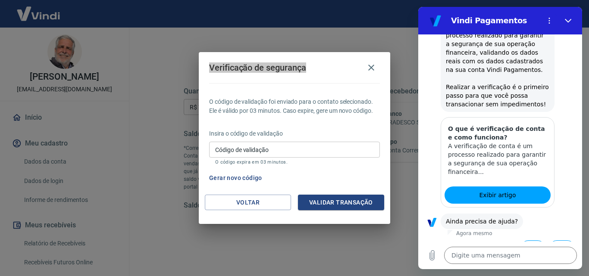
click at [528, 241] on button "Sim" at bounding box center [532, 249] width 25 height 16
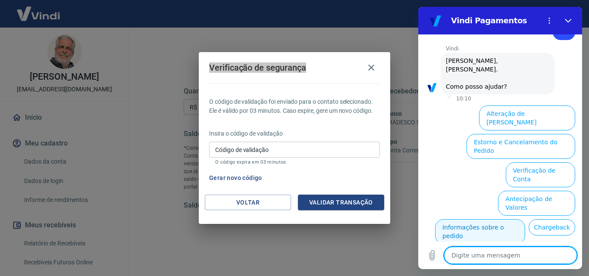
scroll to position [1235, 0]
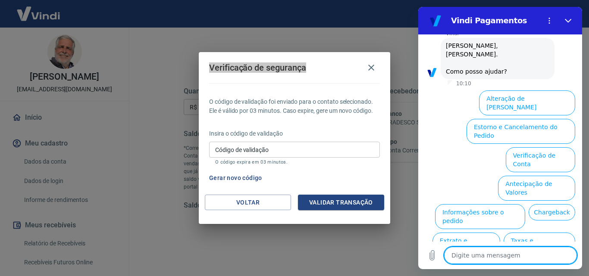
click at [481, 258] on textarea at bounding box center [510, 255] width 133 height 17
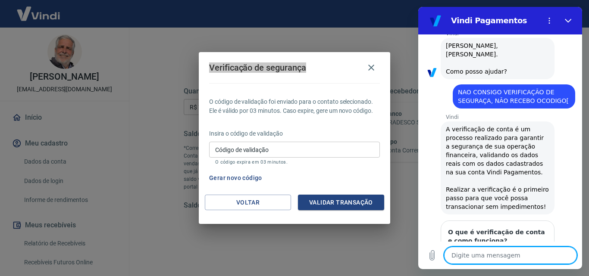
scroll to position [1278, 0]
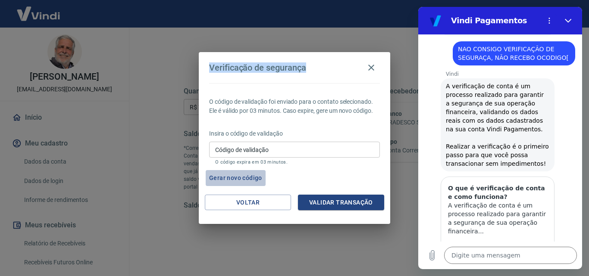
click at [231, 177] on button "Gerar novo código" at bounding box center [236, 178] width 60 height 16
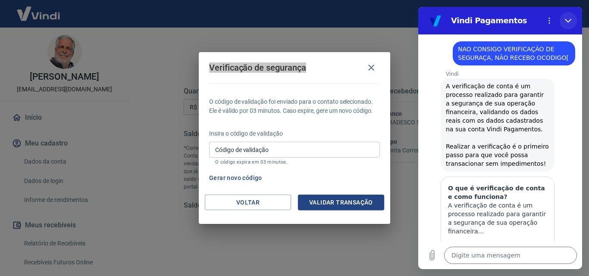
drag, startPoint x: 567, startPoint y: 20, endPoint x: 972, endPoint y: 60, distance: 407.3
click at [567, 20] on icon "Fechar" at bounding box center [568, 20] width 7 height 7
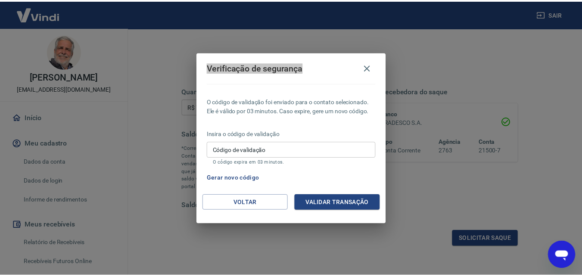
scroll to position [1279, 0]
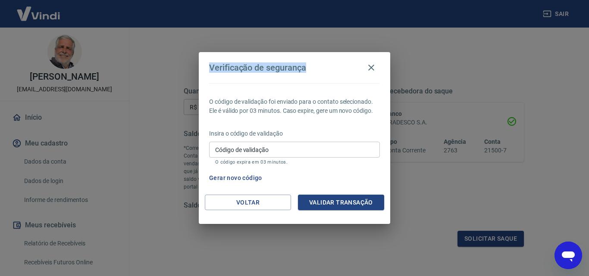
click at [236, 178] on button "Gerar novo código" at bounding box center [236, 178] width 60 height 16
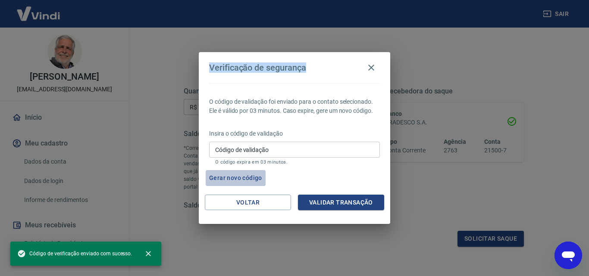
click at [238, 177] on button "Gerar novo código" at bounding box center [236, 178] width 60 height 16
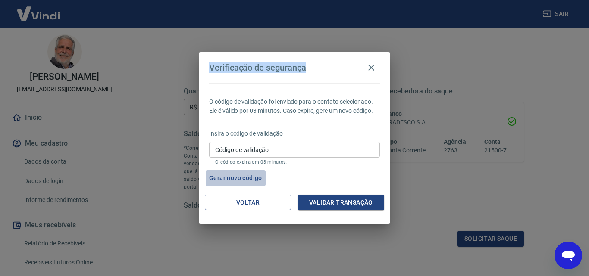
click at [238, 176] on button "Gerar novo código" at bounding box center [236, 178] width 60 height 16
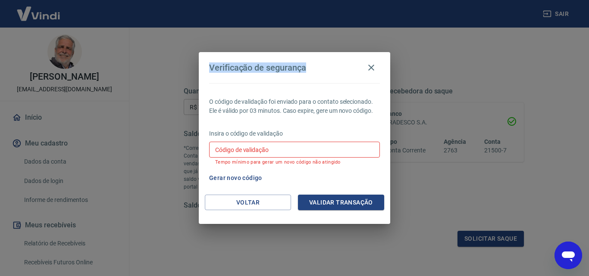
click at [206, 170] on button "Gerar novo código" at bounding box center [236, 178] width 60 height 16
click at [232, 180] on button "Gerar novo código" at bounding box center [236, 178] width 60 height 16
drag, startPoint x: 334, startPoint y: 203, endPoint x: 303, endPoint y: 190, distance: 33.5
click at [333, 202] on button "Validar transação" at bounding box center [341, 203] width 86 height 16
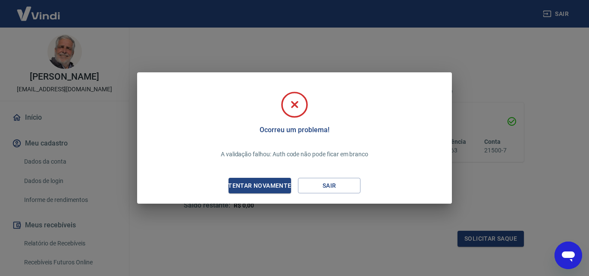
drag, startPoint x: 255, startPoint y: 153, endPoint x: 275, endPoint y: 165, distance: 23.0
click at [255, 154] on p "A validação falhou: Auth code não pode ficar em branco" at bounding box center [294, 154] width 147 height 9
click at [278, 184] on div "Tentar novamente" at bounding box center [260, 186] width 84 height 11
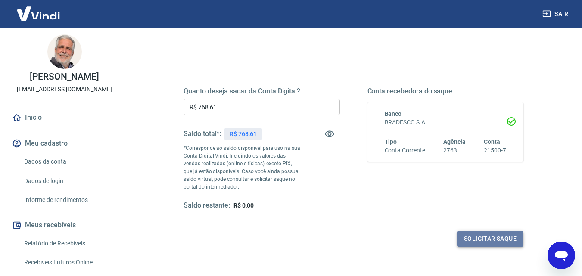
click at [480, 236] on button "Solicitar saque" at bounding box center [490, 239] width 66 height 16
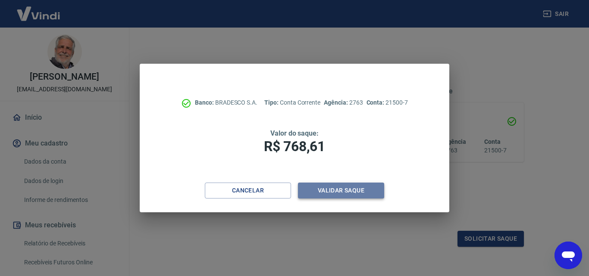
drag, startPoint x: 341, startPoint y: 194, endPoint x: 338, endPoint y: 188, distance: 6.6
click at [338, 188] on button "Validar saque" at bounding box center [341, 191] width 86 height 16
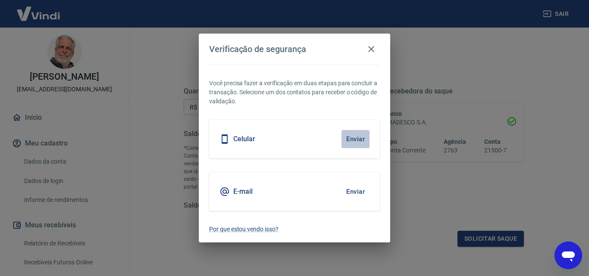
click at [355, 141] on button "Enviar" at bounding box center [355, 139] width 28 height 18
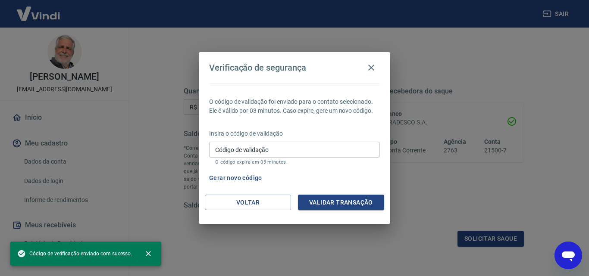
click at [286, 150] on input "Código de validação" at bounding box center [294, 150] width 171 height 16
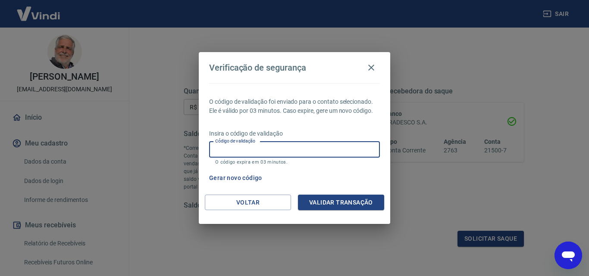
click at [346, 197] on button "Validar transação" at bounding box center [341, 203] width 86 height 16
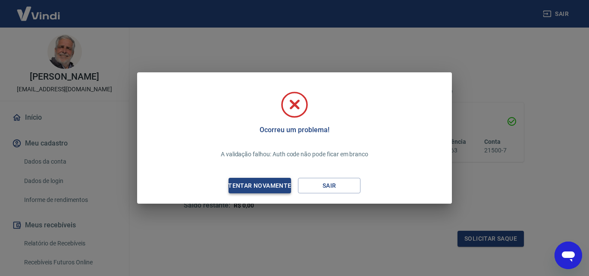
click at [277, 184] on div "Tentar novamente" at bounding box center [260, 186] width 84 height 11
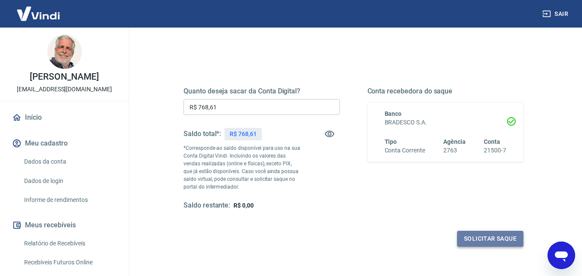
click at [476, 235] on button "Solicitar saque" at bounding box center [490, 239] width 66 height 16
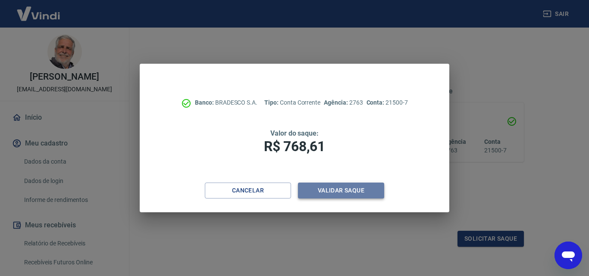
click at [336, 192] on button "Validar saque" at bounding box center [341, 191] width 86 height 16
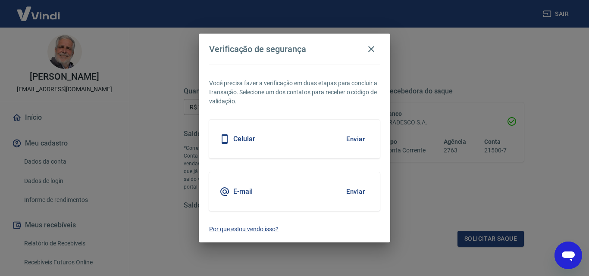
click at [357, 137] on button "Enviar" at bounding box center [355, 139] width 28 height 18
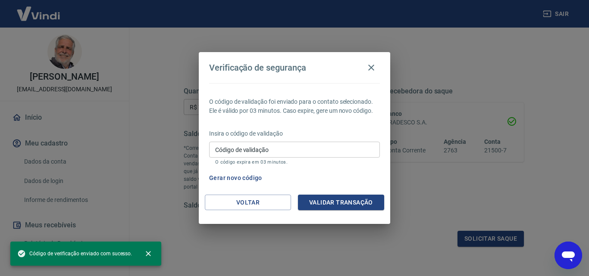
click at [264, 147] on input "Código de validação" at bounding box center [294, 150] width 171 height 16
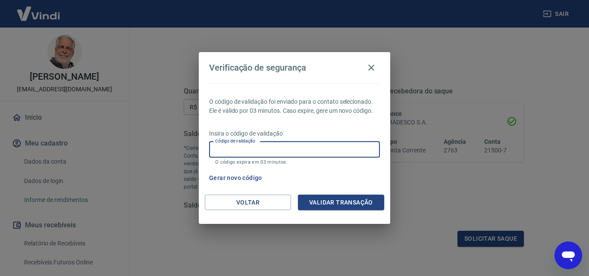
click at [241, 153] on input "Código de validação" at bounding box center [294, 150] width 171 height 16
drag, startPoint x: 228, startPoint y: 150, endPoint x: 226, endPoint y: 156, distance: 5.9
click at [228, 150] on input "Código de validação" at bounding box center [294, 150] width 171 height 16
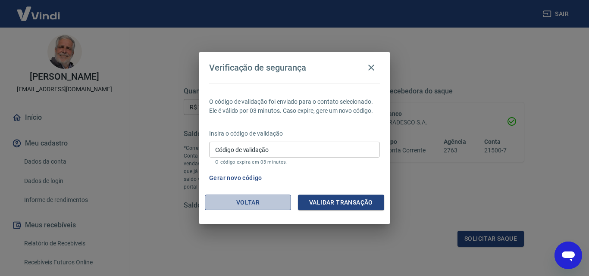
click at [236, 209] on button "Voltar" at bounding box center [248, 203] width 86 height 16
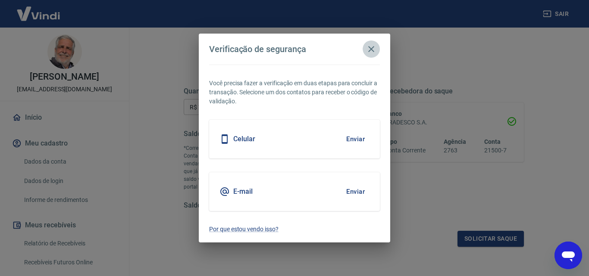
drag, startPoint x: 372, startPoint y: 49, endPoint x: 384, endPoint y: 59, distance: 16.0
click at [372, 49] on icon "button" at bounding box center [371, 49] width 6 height 6
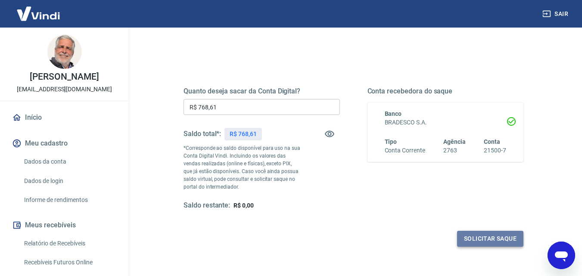
click at [489, 243] on button "Solicitar saque" at bounding box center [490, 239] width 66 height 16
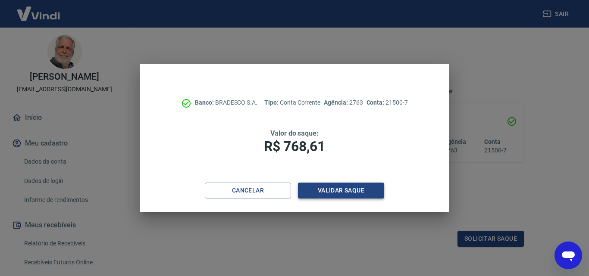
click at [329, 188] on button "Validar saque" at bounding box center [341, 191] width 86 height 16
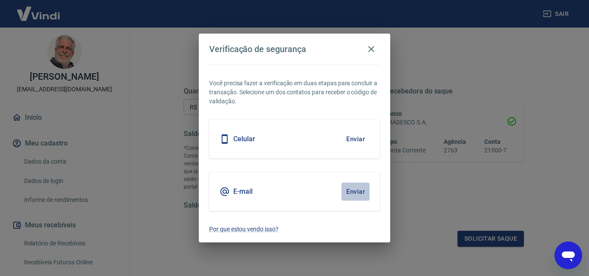
click at [355, 192] on button "Enviar" at bounding box center [355, 192] width 28 height 18
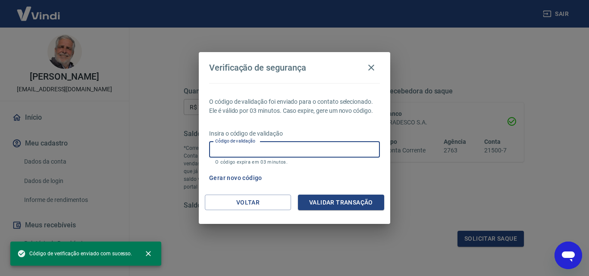
click at [239, 143] on div "Código de validação Código de validação O código expira em 03 minutos." at bounding box center [294, 153] width 171 height 23
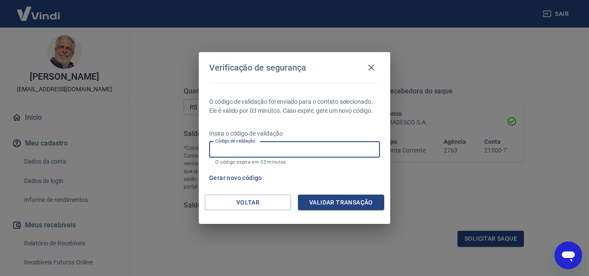
paste input "599786"
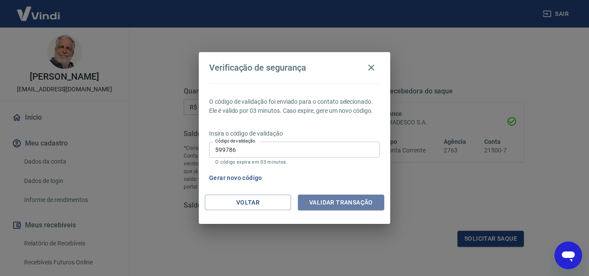
click at [330, 200] on button "Validar transação" at bounding box center [341, 203] width 86 height 16
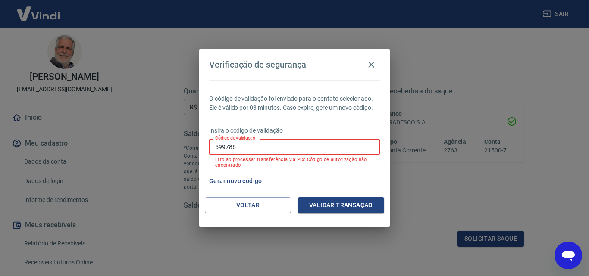
drag, startPoint x: 247, startPoint y: 143, endPoint x: 187, endPoint y: 141, distance: 60.0
click at [194, 147] on div "Verificação de segurança O código de validação foi enviado para o contato selec…" at bounding box center [294, 138] width 589 height 276
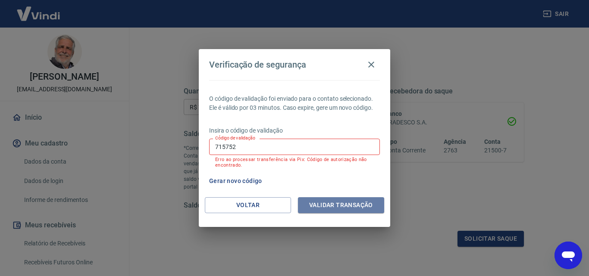
click at [325, 203] on button "Validar transação" at bounding box center [341, 205] width 86 height 16
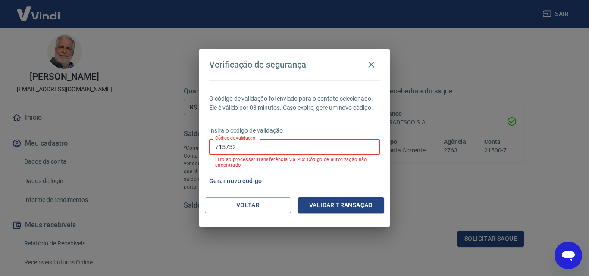
click at [224, 146] on input "715752" at bounding box center [294, 147] width 171 height 16
click at [330, 201] on button "Validar transação" at bounding box center [341, 205] width 86 height 16
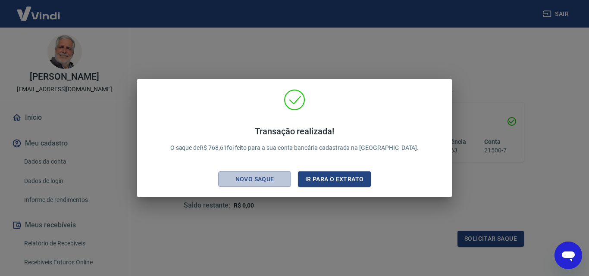
click at [271, 178] on div "Novo saque" at bounding box center [254, 179] width 59 height 11
